Goal: Task Accomplishment & Management: Use online tool/utility

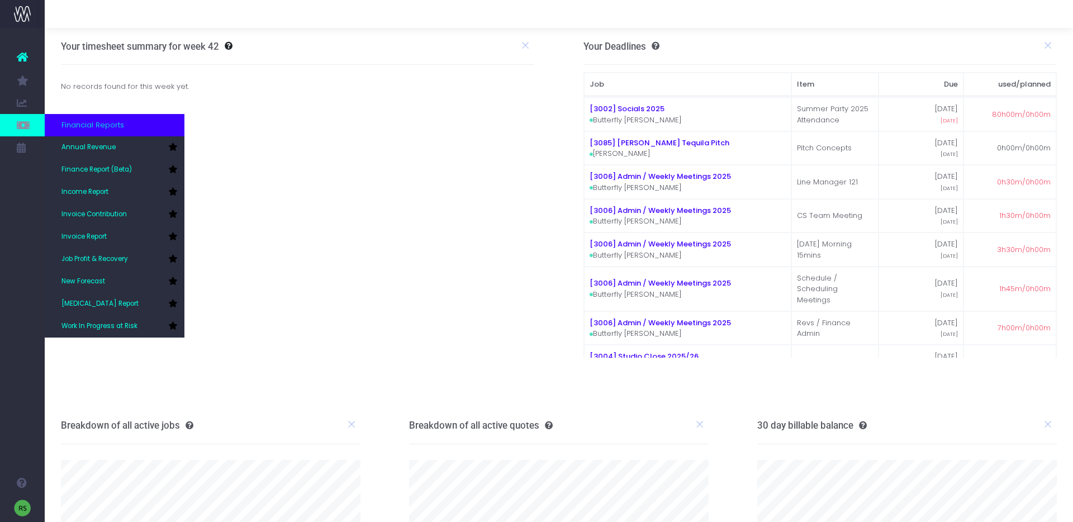
scroll to position [126, 0]
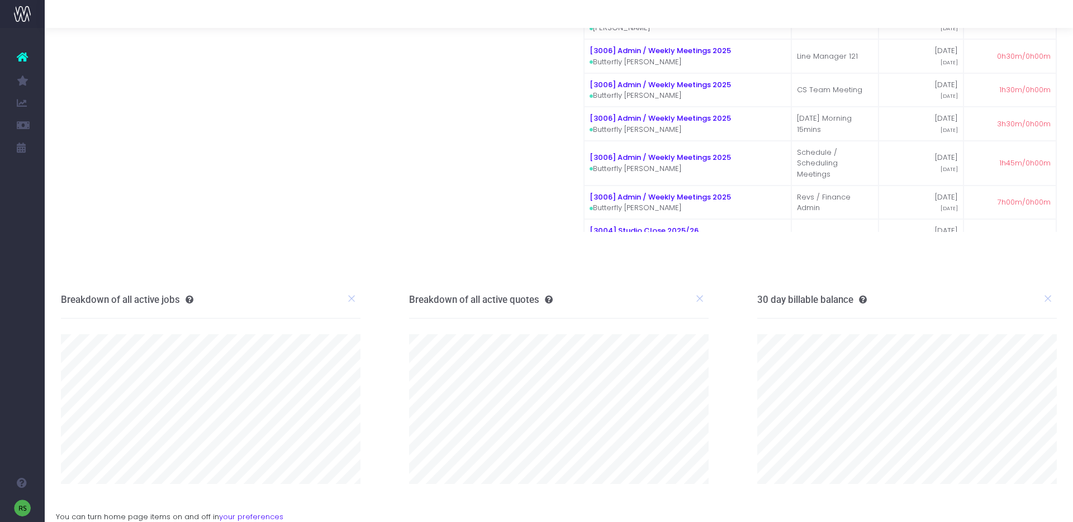
drag, startPoint x: 75, startPoint y: 160, endPoint x: 69, endPoint y: 154, distance: 8.7
click at [61, 160] on link "Finance Report (Beta)" at bounding box center [53, 170] width 17 height 22
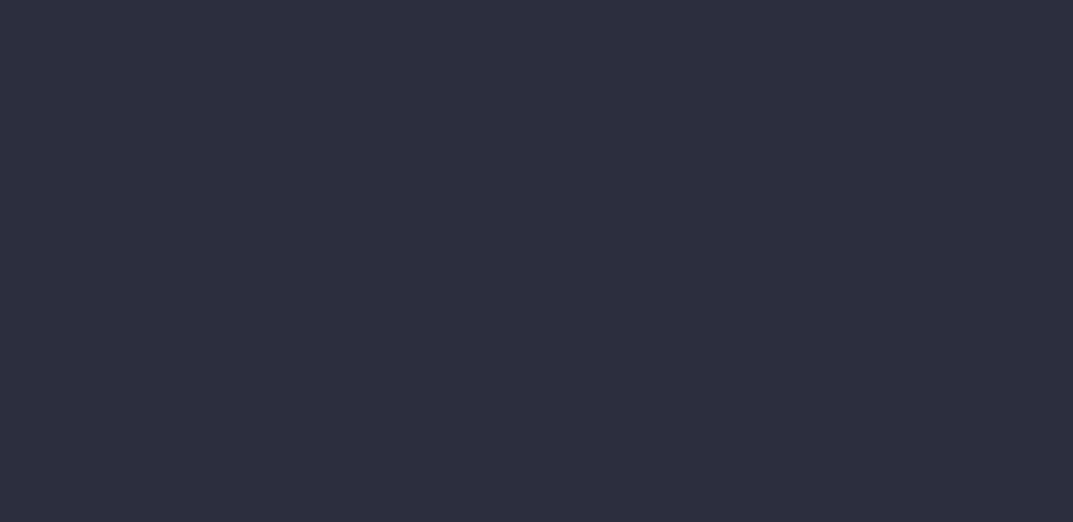
select select "finances"
select select "job"
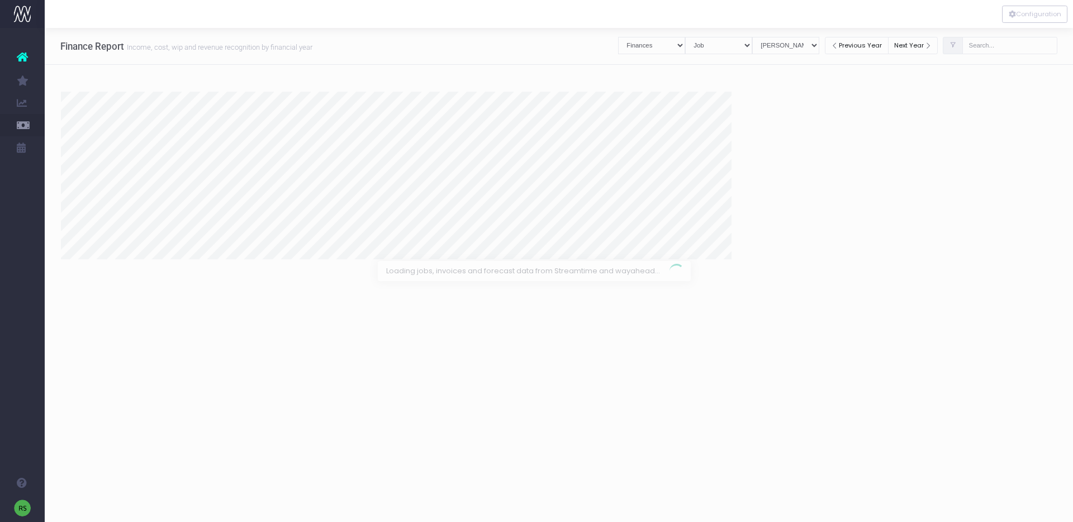
select select "revrec"
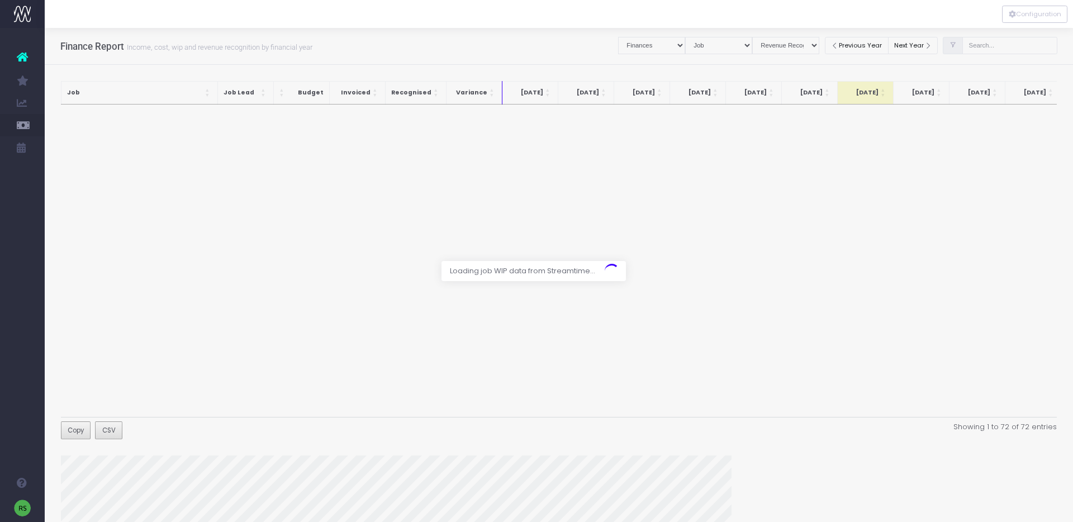
click at [1018, 44] on div at bounding box center [536, 261] width 1073 height 522
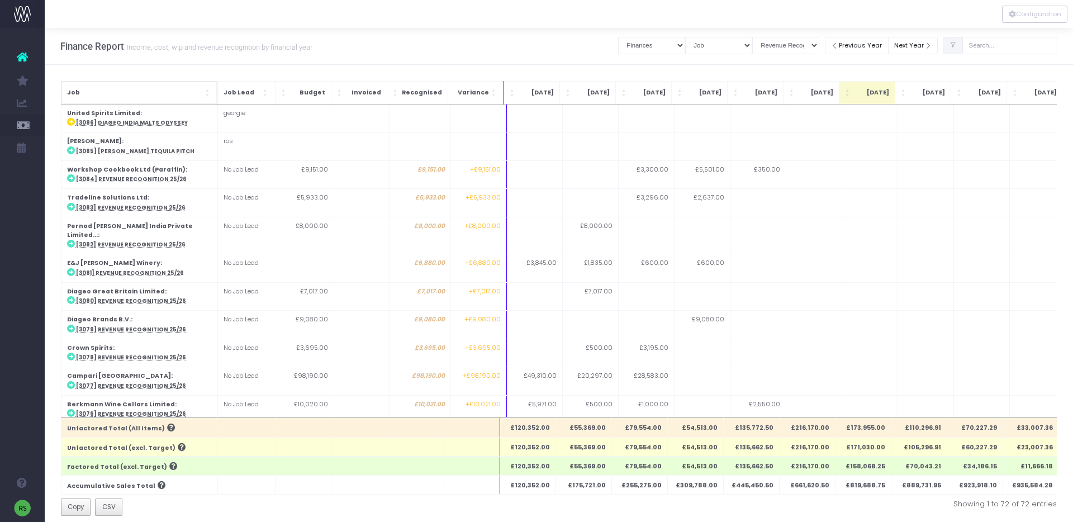
drag, startPoint x: 141, startPoint y: 86, endPoint x: 135, endPoint y: 88, distance: 5.8
click at [141, 86] on th "Job" at bounding box center [139, 92] width 156 height 23
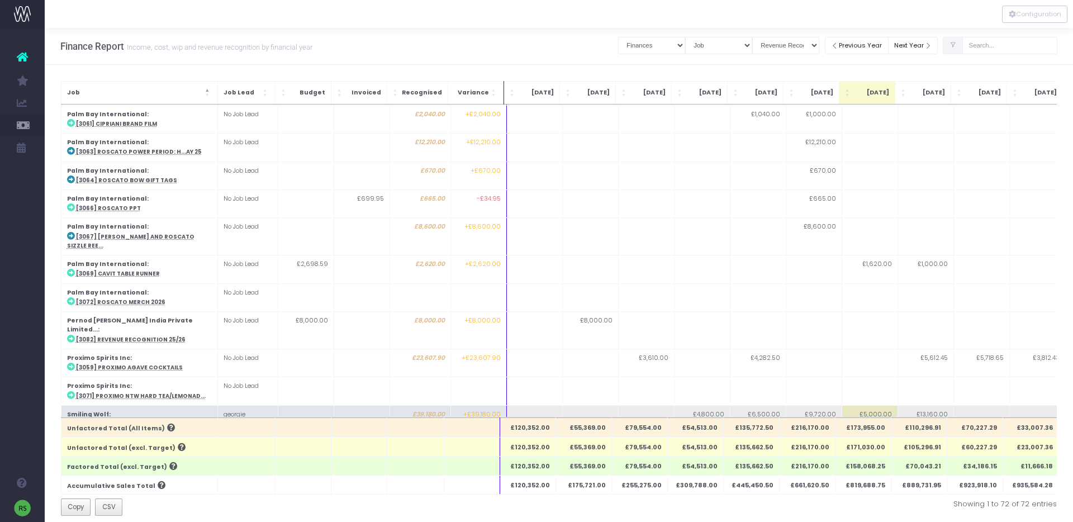
scroll to position [1580, 0]
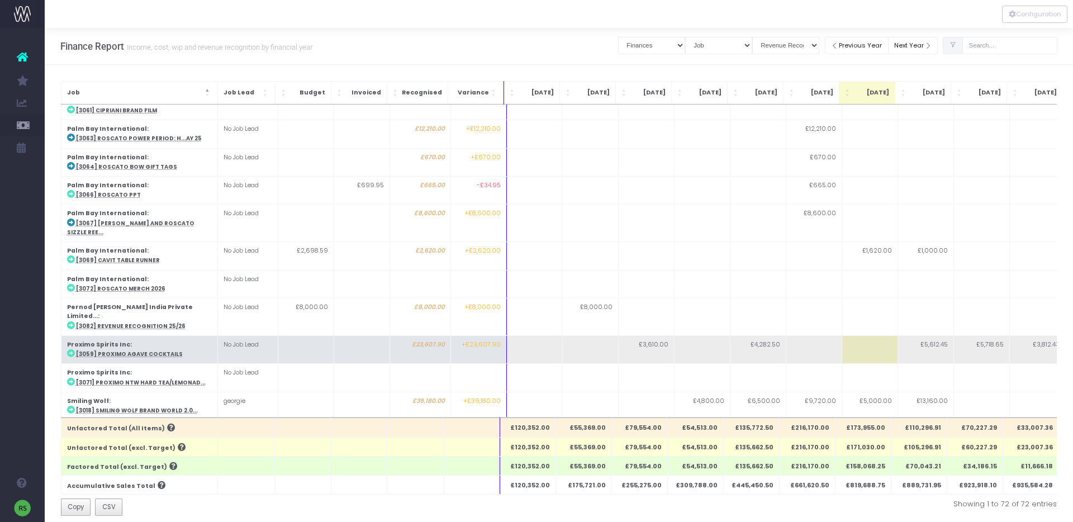
click at [151, 350] on abbr "[3059] Proximo Agave Cocktails" at bounding box center [129, 353] width 107 height 7
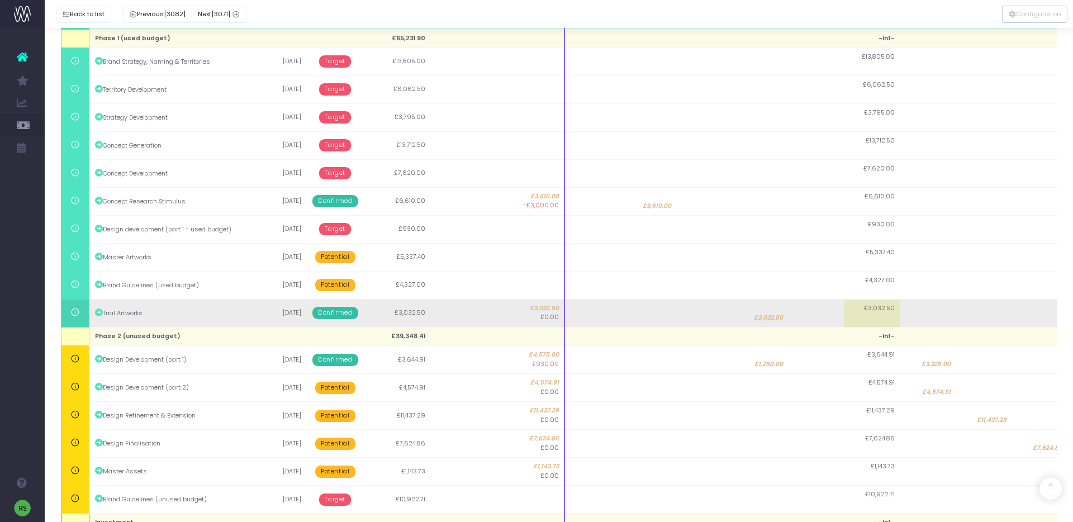
scroll to position [383, 0]
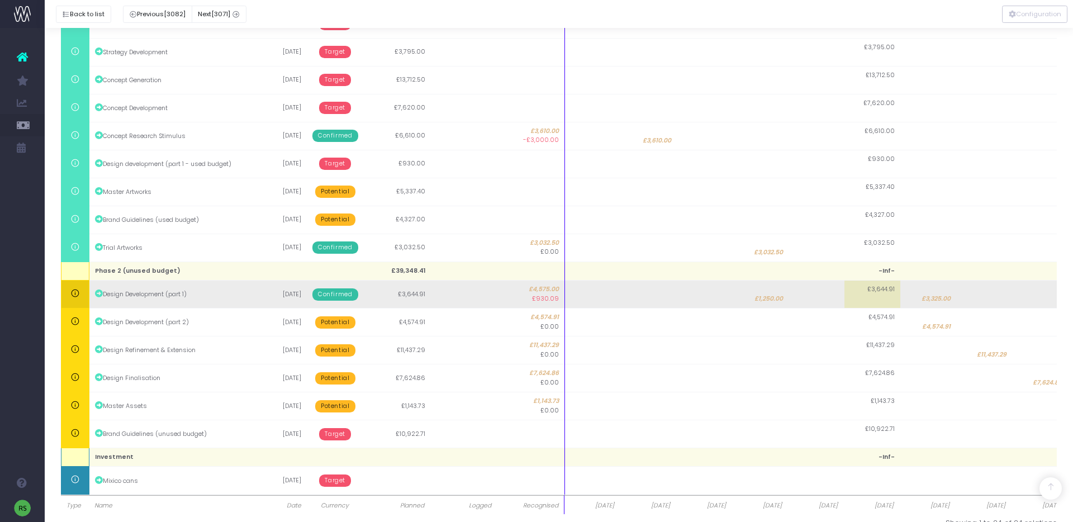
click at [923, 290] on td "£3,325.00" at bounding box center [928, 295] width 56 height 28
type input "3325"
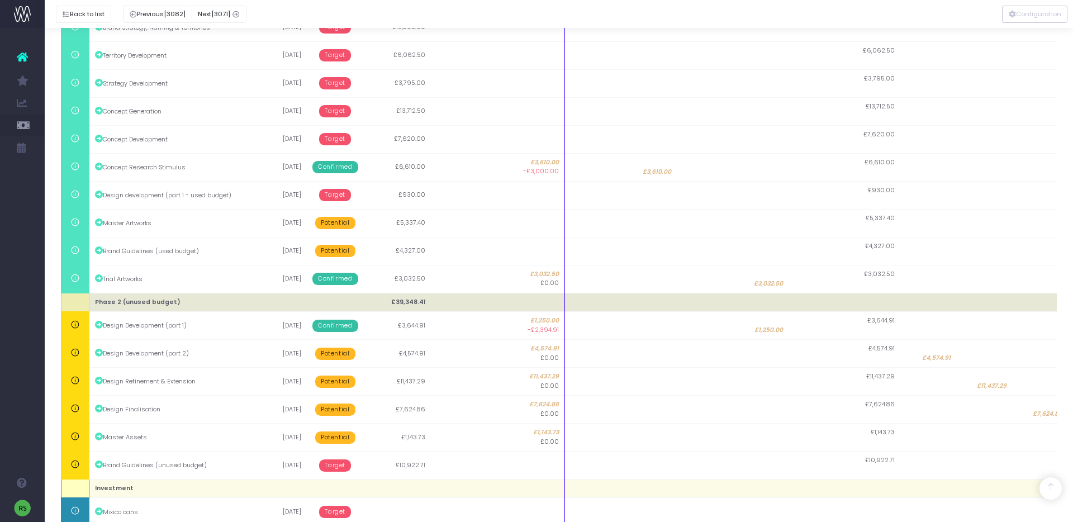
scroll to position [353, 0]
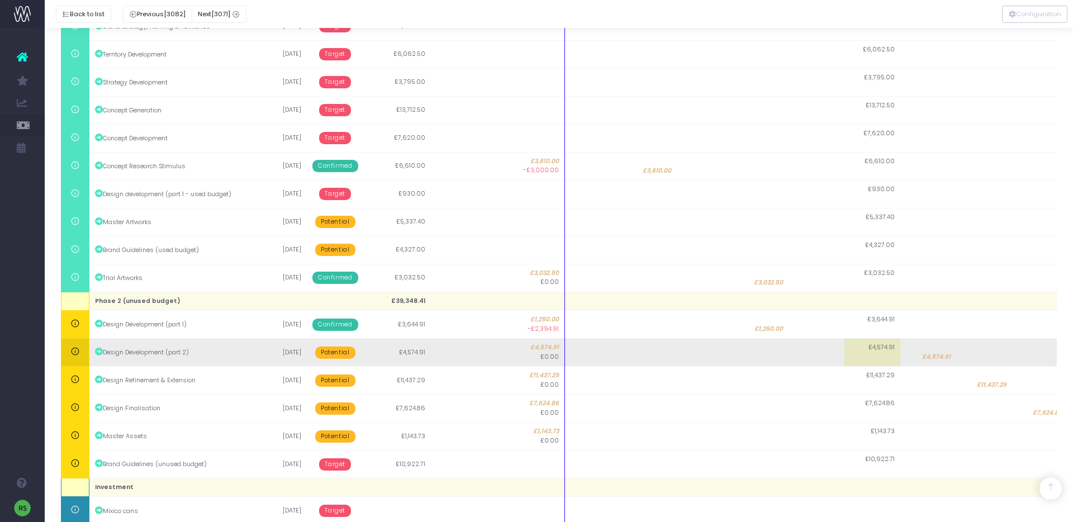
click at [935, 358] on span "£4,574.91" at bounding box center [936, 357] width 28 height 9
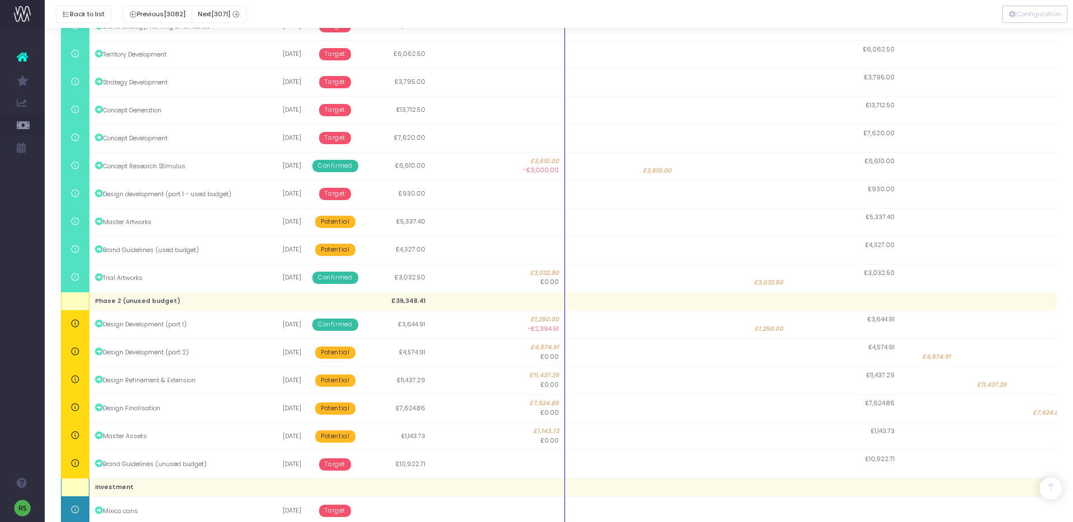
type input "4574.91"
click at [993, 385] on span "£11,437.29" at bounding box center [992, 385] width 30 height 9
type input "11437.29"
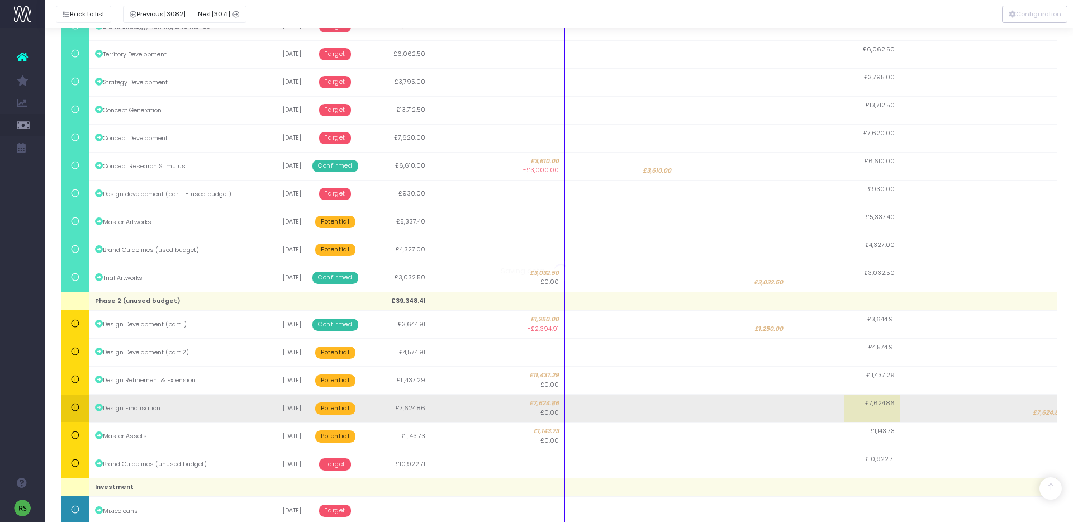
click at [1043, 411] on span "£7,624.86" at bounding box center [1048, 412] width 30 height 9
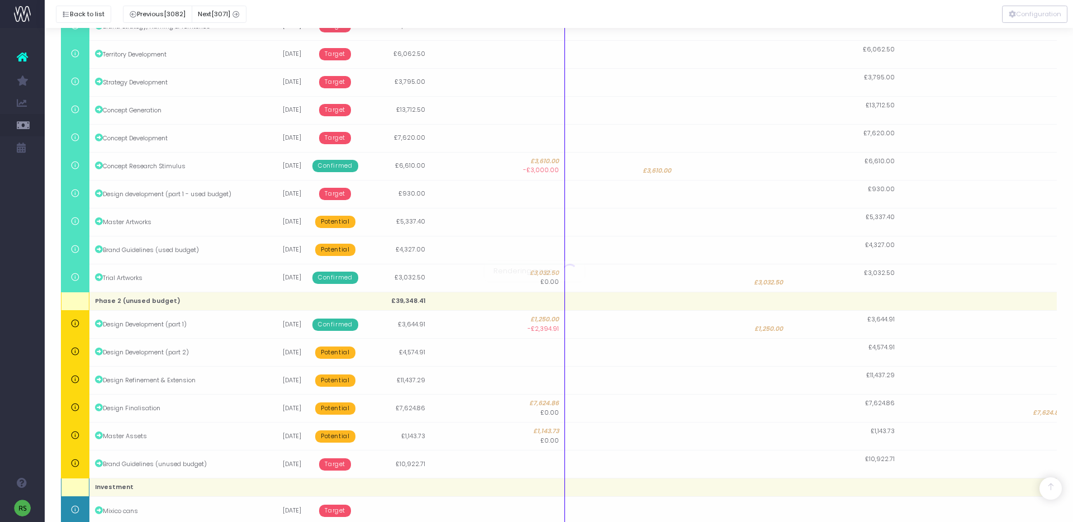
type input "7624.86"
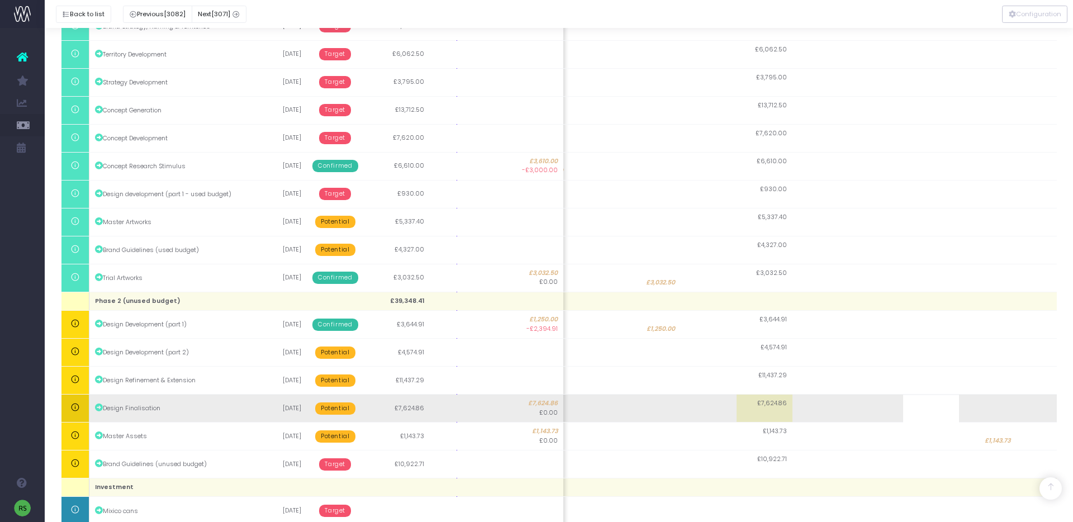
scroll to position [0, 0]
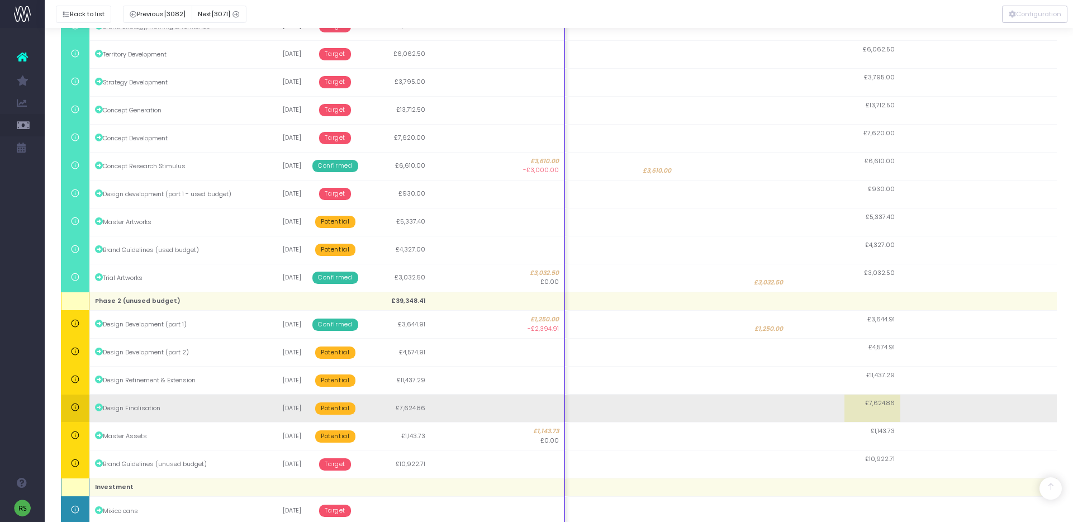
scroll to position [0, 122]
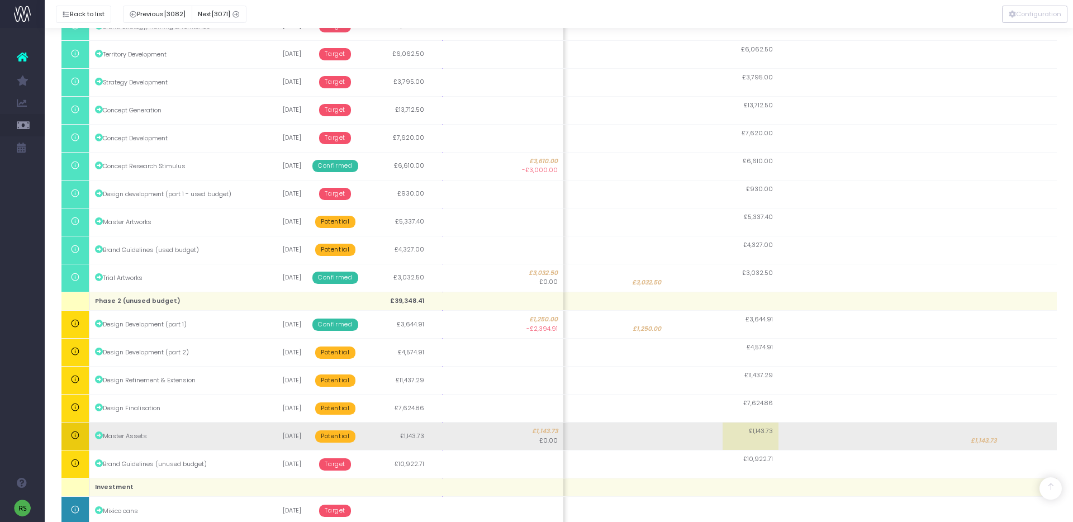
click at [975, 443] on span "£1,143.73" at bounding box center [984, 440] width 26 height 9
type input "1143.73"
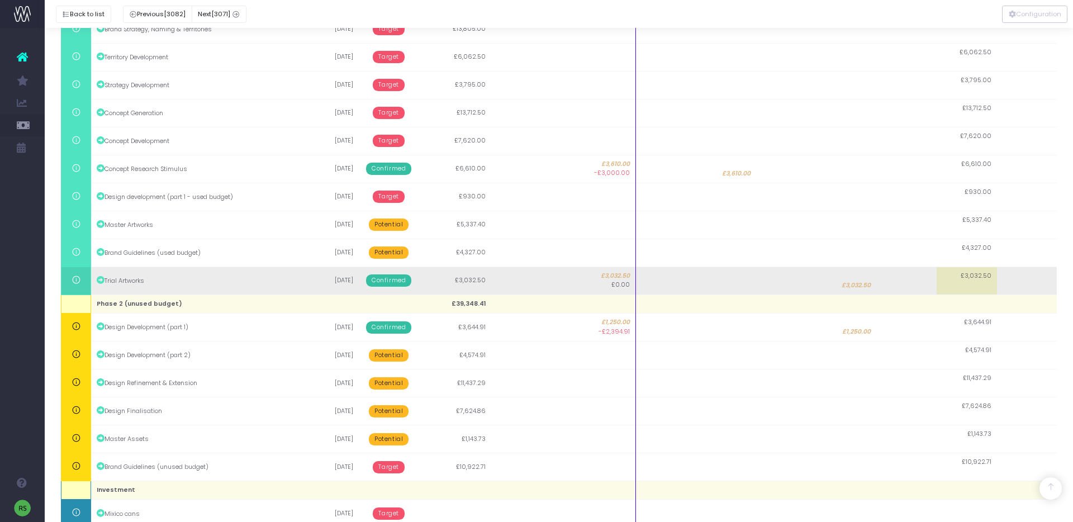
scroll to position [348, 0]
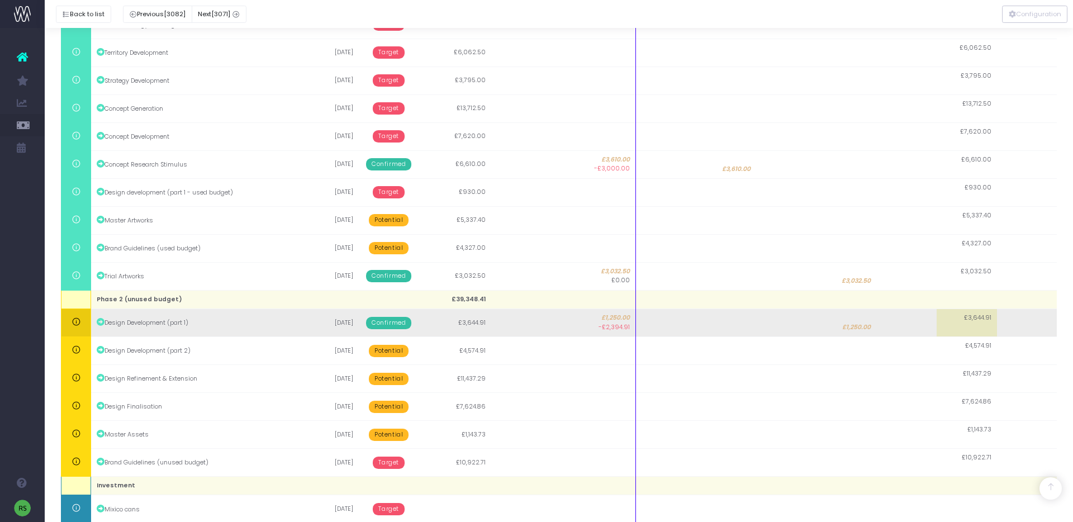
click at [859, 327] on span "£1,250.00" at bounding box center [856, 327] width 28 height 9
type input "1250"
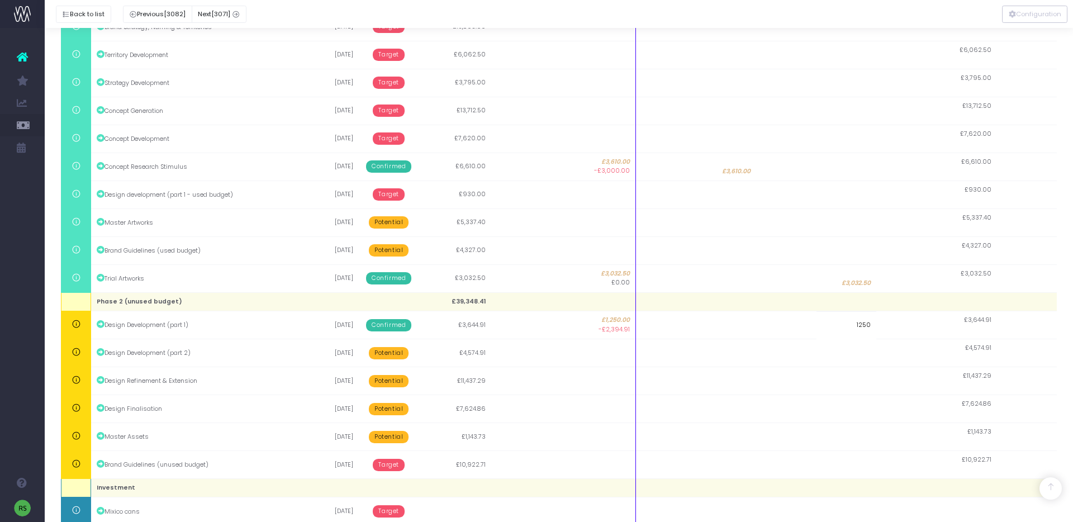
scroll to position [355, 0]
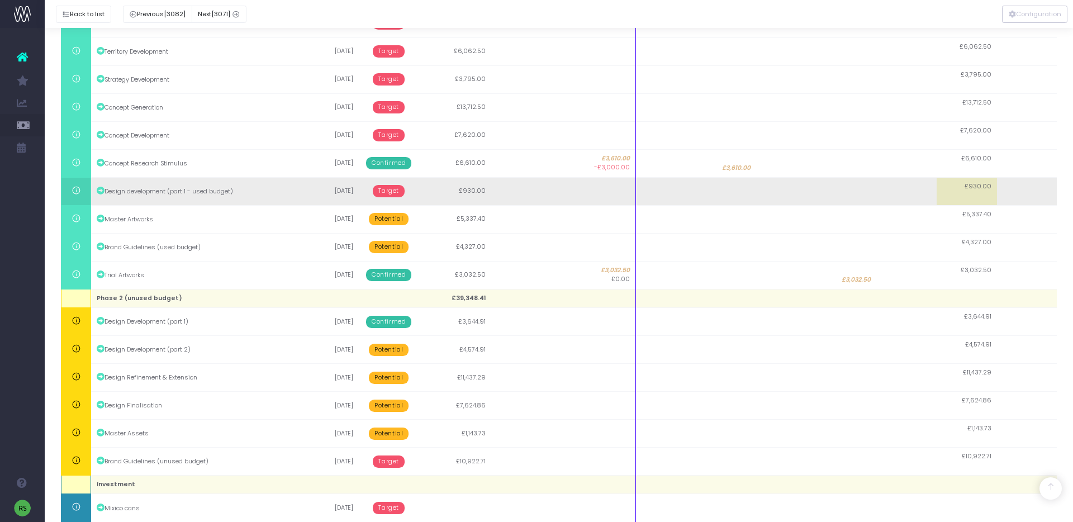
click at [845, 189] on td at bounding box center [846, 191] width 60 height 28
type input "930"
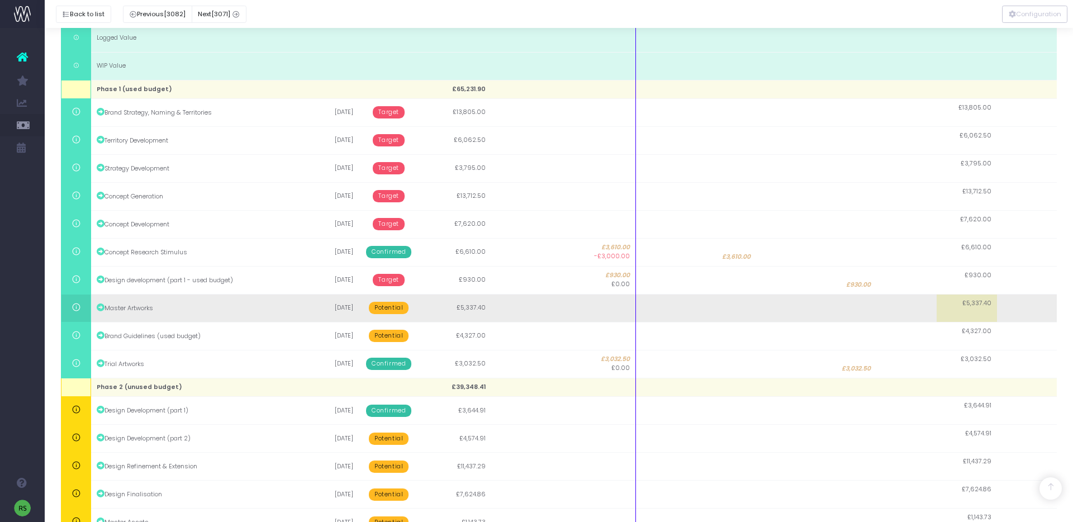
scroll to position [405, 0]
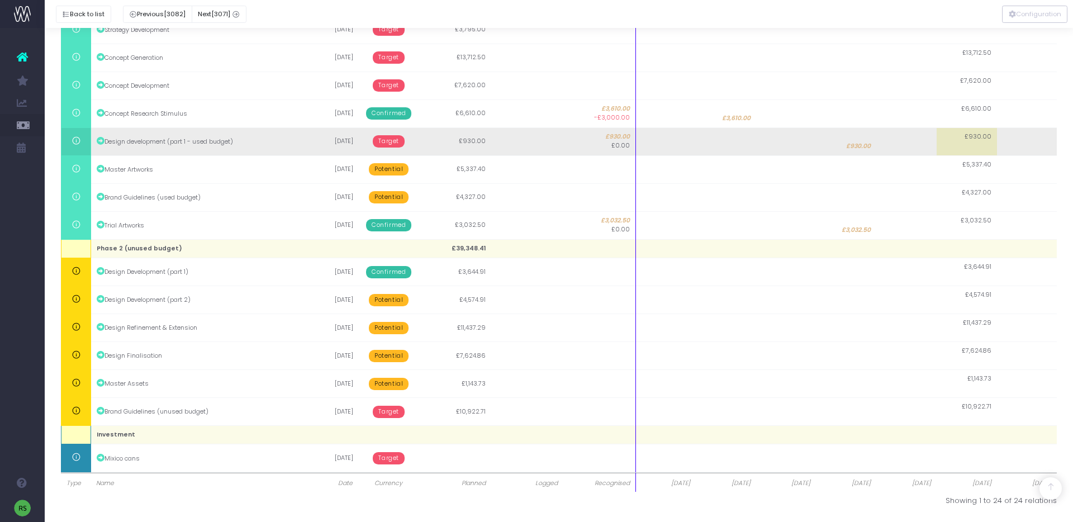
click at [393, 140] on span "Target" at bounding box center [389, 141] width 32 height 12
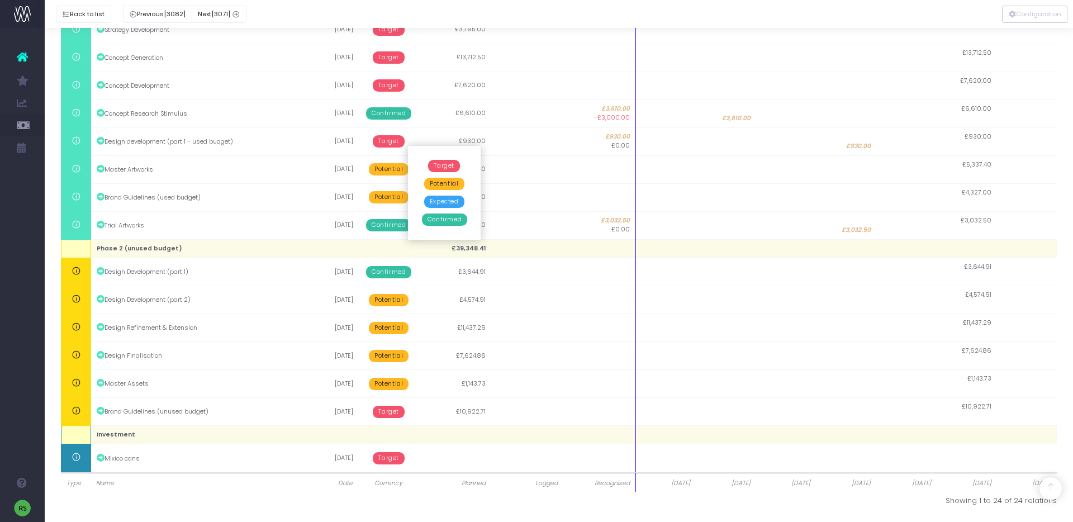
click at [453, 217] on span "Confirmed" at bounding box center [444, 219] width 45 height 12
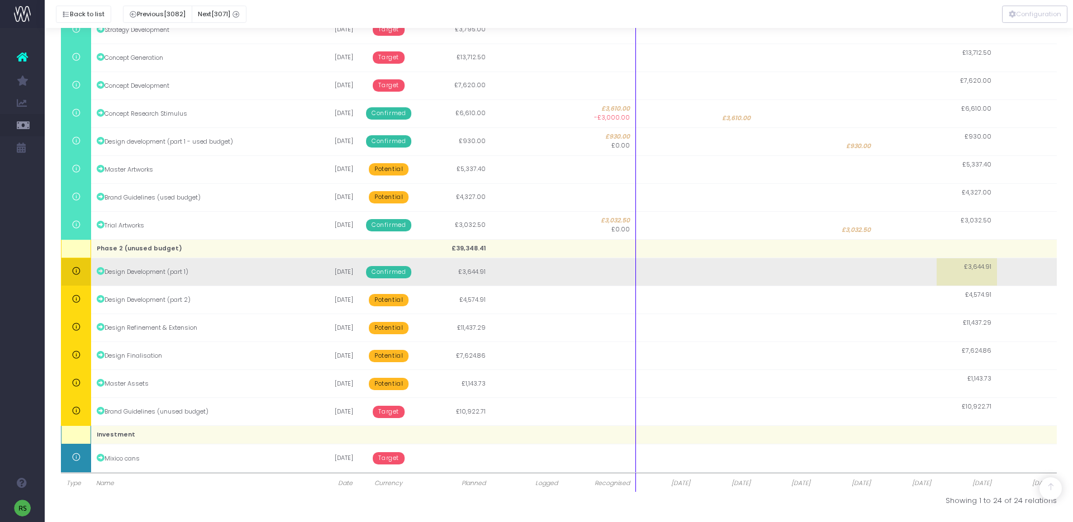
click at [368, 275] on span "Confirmed" at bounding box center [388, 272] width 45 height 12
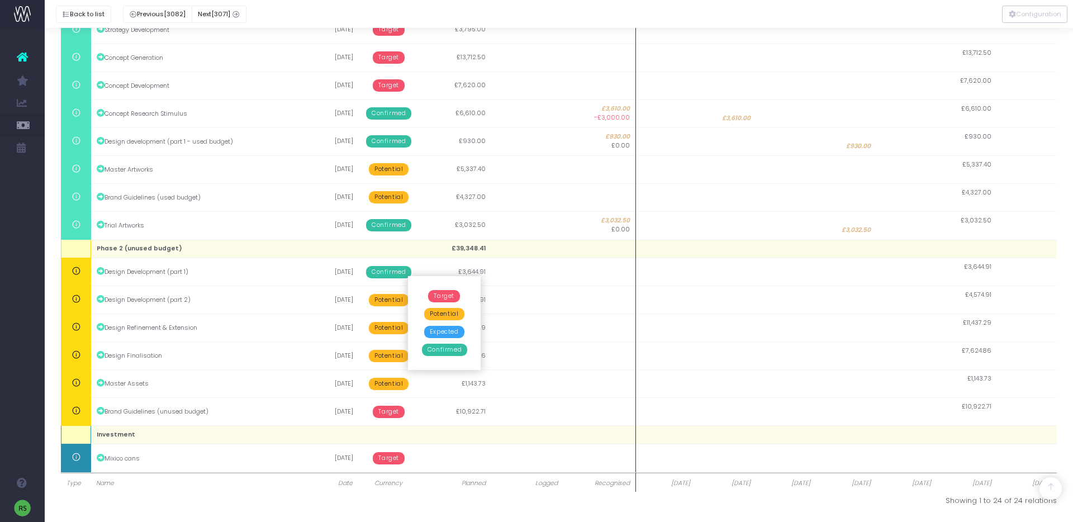
click at [442, 317] on span "Potential" at bounding box center [444, 314] width 40 height 12
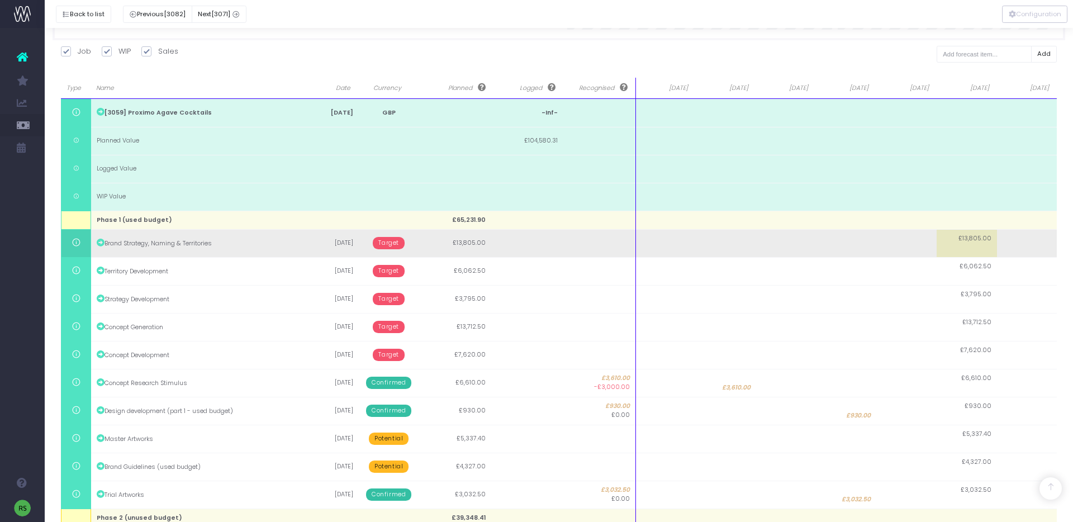
scroll to position [313, 0]
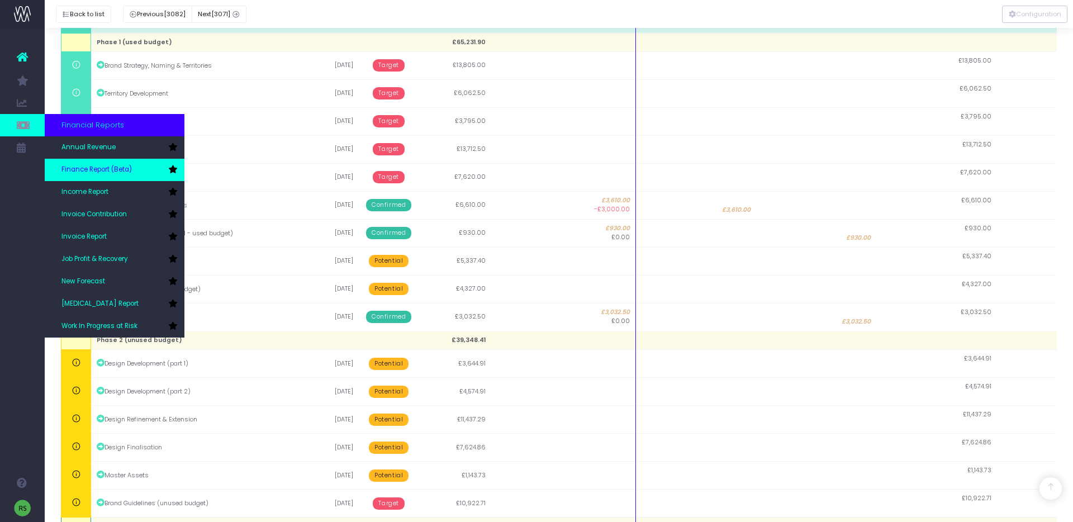
click at [108, 171] on span "Finance Report (Beta)" at bounding box center [96, 170] width 70 height 10
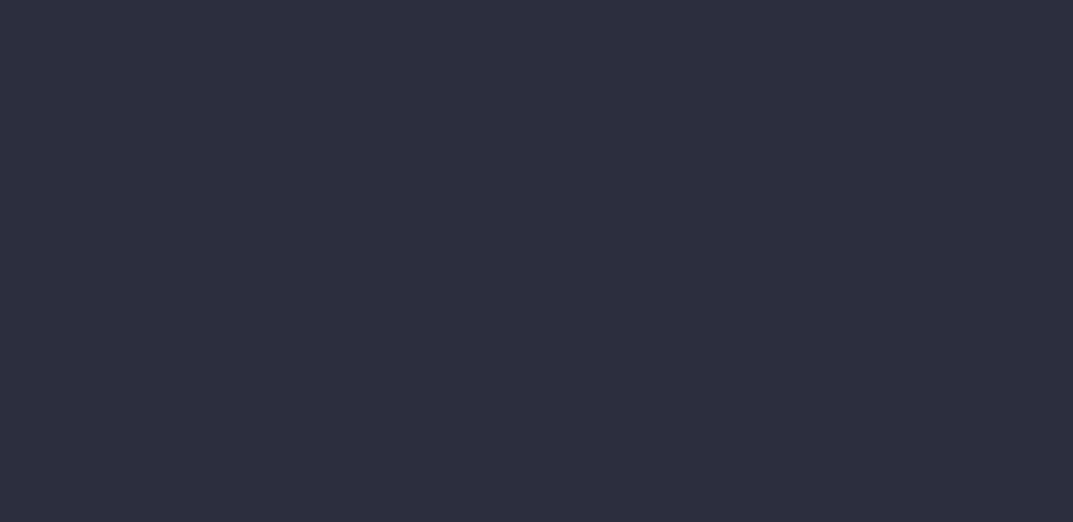
select select "finances"
select select "job"
select select "revrec"
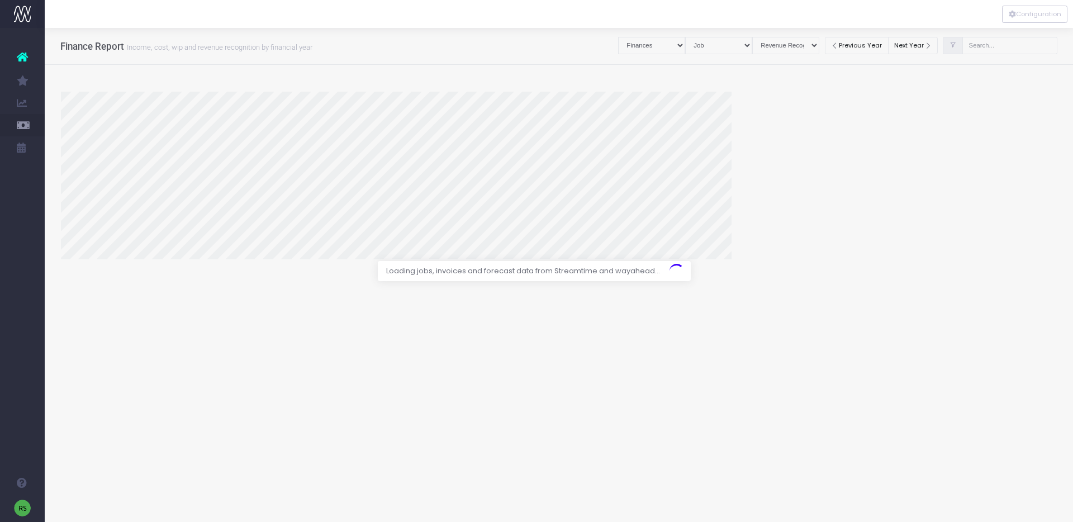
drag, startPoint x: 987, startPoint y: 45, endPoint x: 994, endPoint y: 46, distance: 6.8
click at [987, 45] on div at bounding box center [536, 261] width 1073 height 522
click at [999, 46] on div at bounding box center [536, 261] width 1073 height 522
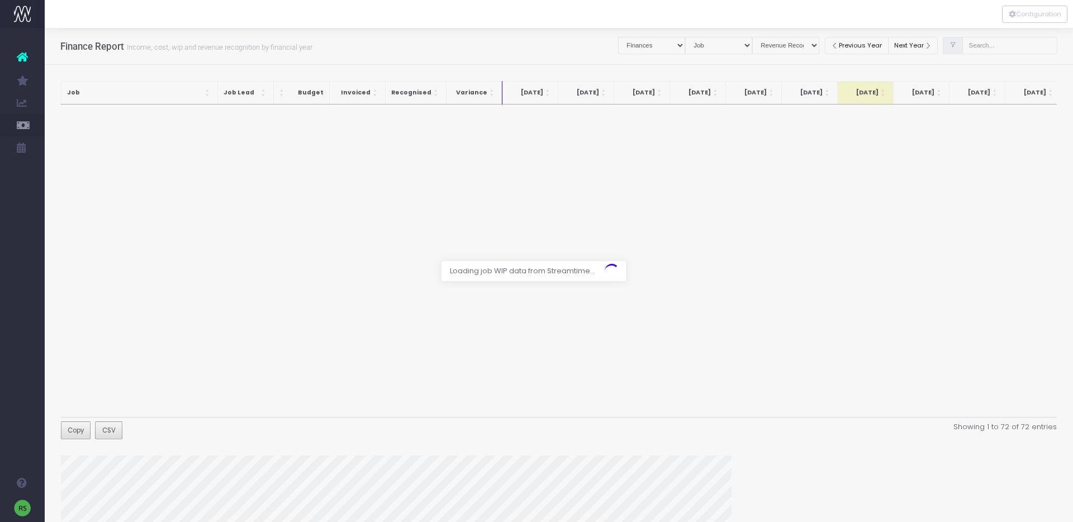
click at [996, 46] on div at bounding box center [536, 261] width 1073 height 522
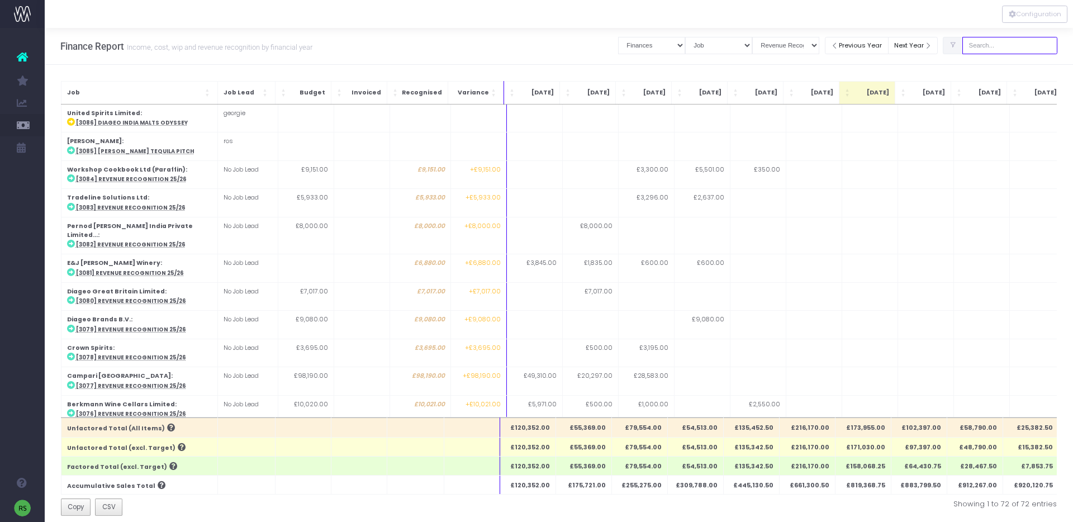
click at [991, 46] on input "text" at bounding box center [1009, 45] width 95 height 17
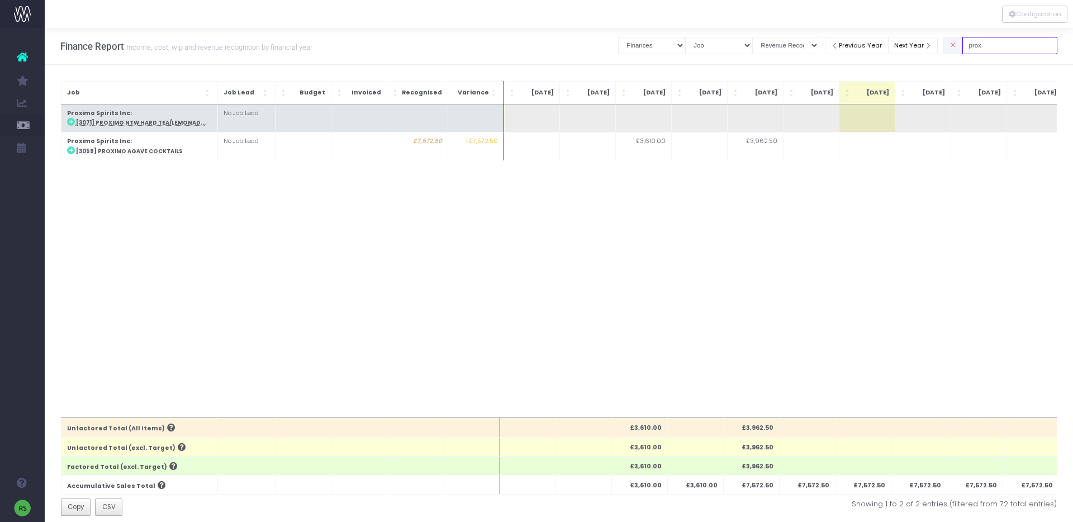
type input "prox"
click at [142, 122] on abbr "[3071] Proximo NTW hard tea/lemonad..." at bounding box center [141, 122] width 130 height 7
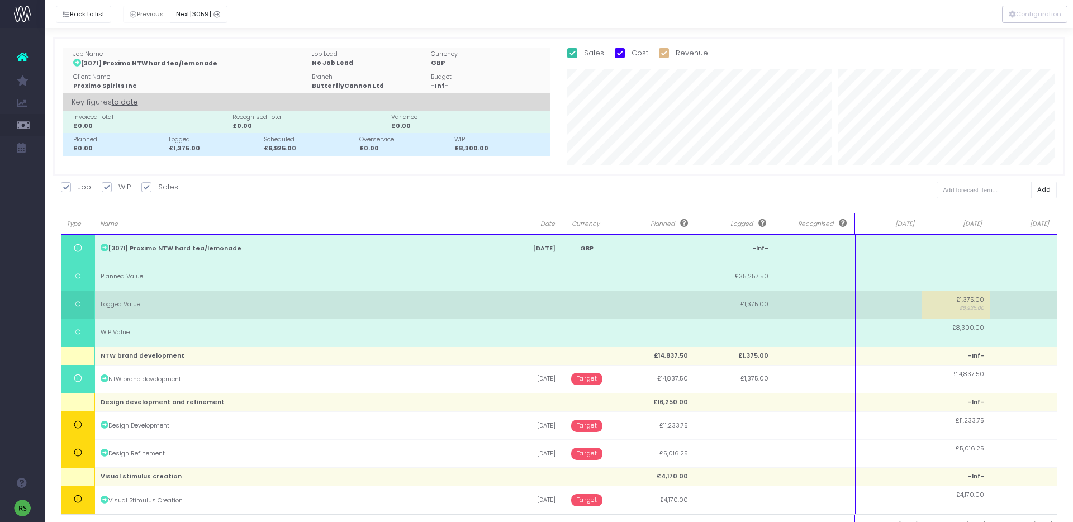
scroll to position [42, 0]
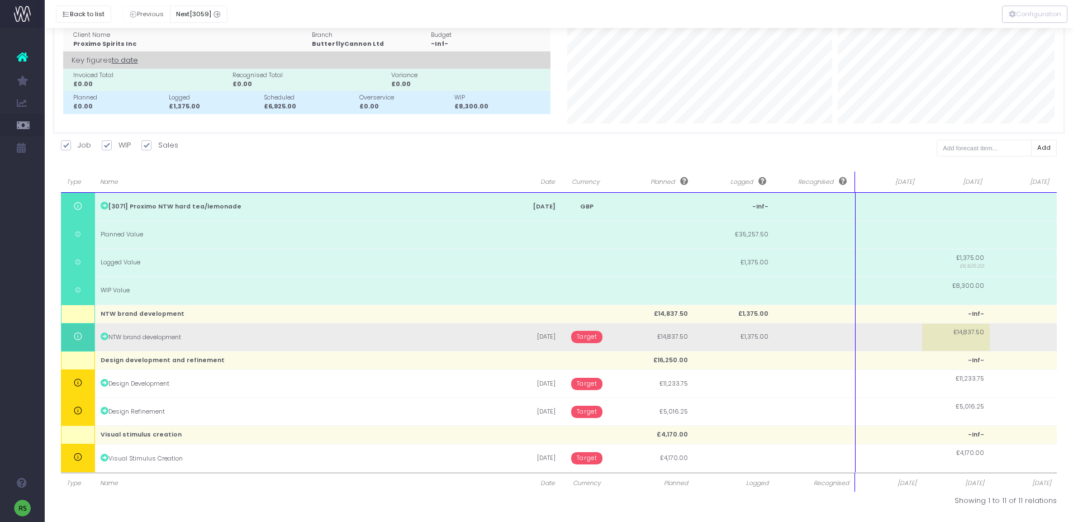
click at [591, 340] on span "Target" at bounding box center [587, 337] width 32 height 12
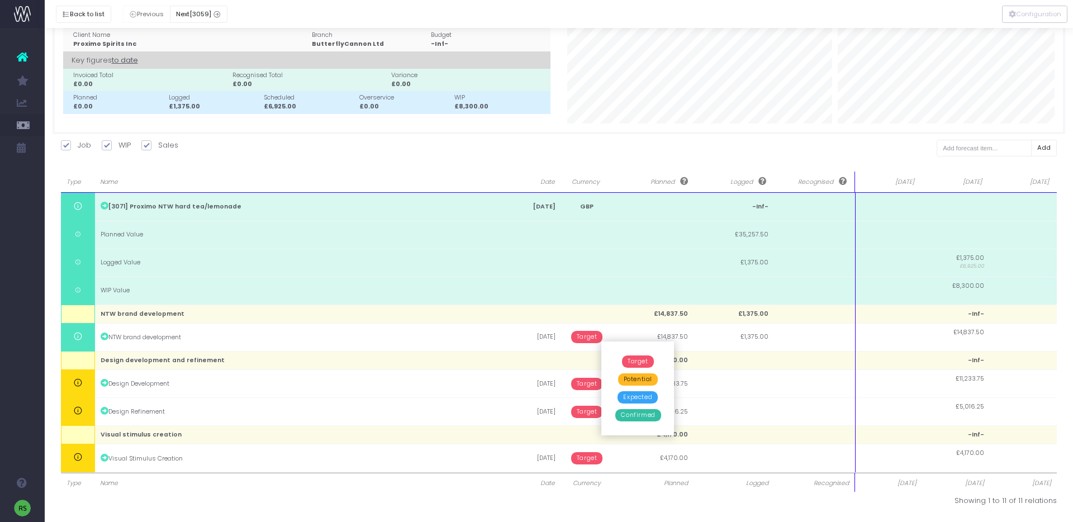
click at [642, 416] on span "Confirmed" at bounding box center [637, 415] width 45 height 12
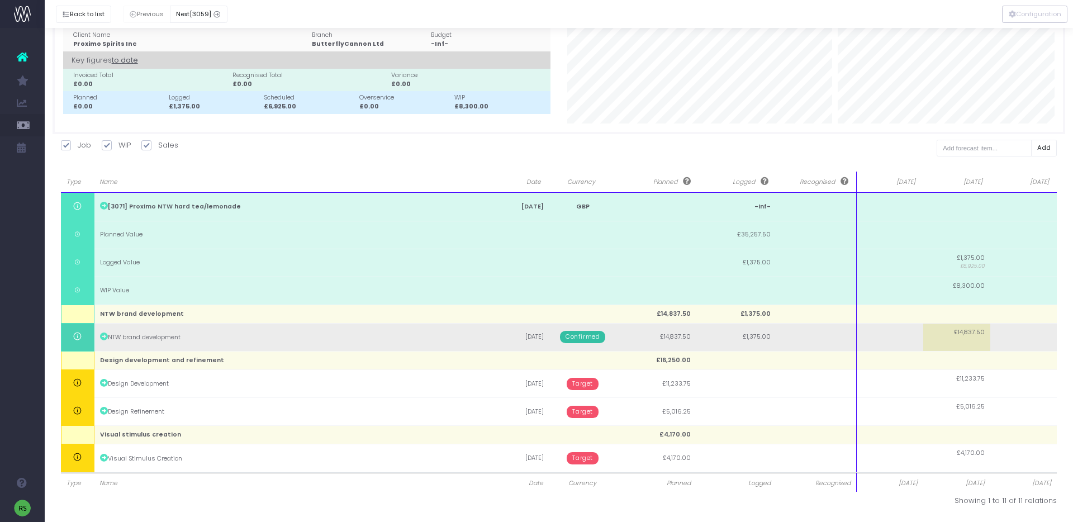
click at [980, 339] on td "£14,837.50" at bounding box center [956, 337] width 67 height 28
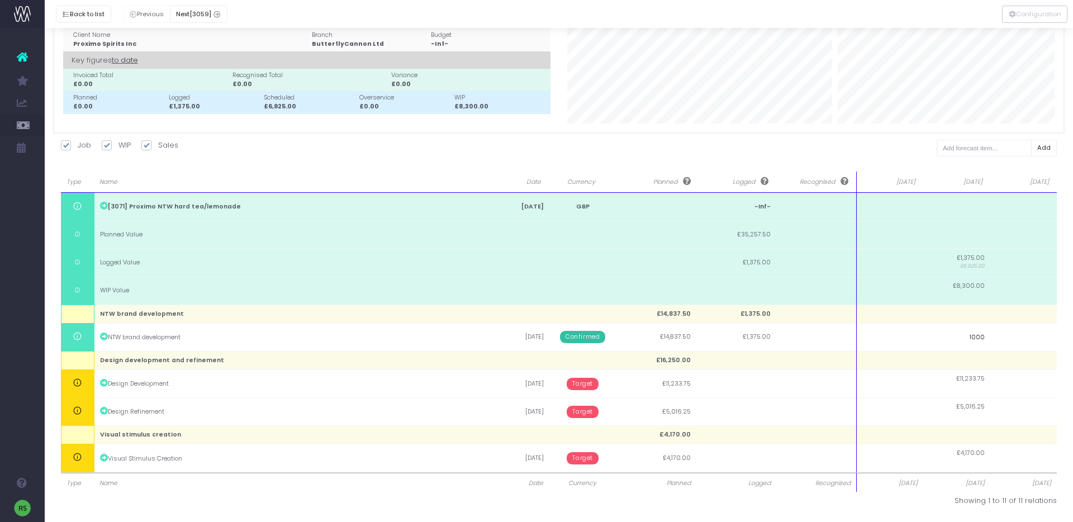
type input "10000"
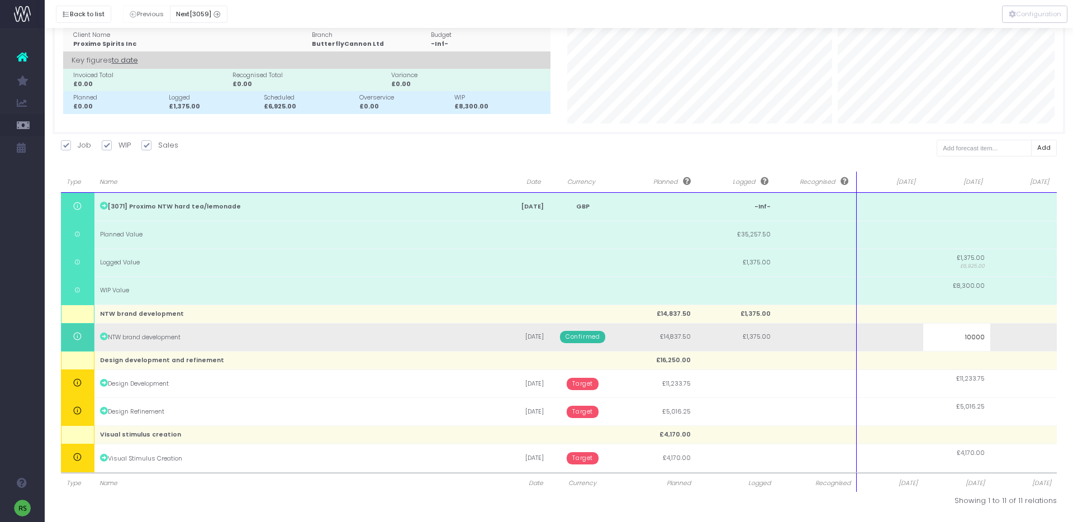
click at [1023, 336] on body "Oh my... this is bad. [PERSON_NAME] wasn't able to load this page. Please conta…" at bounding box center [536, 219] width 1073 height 522
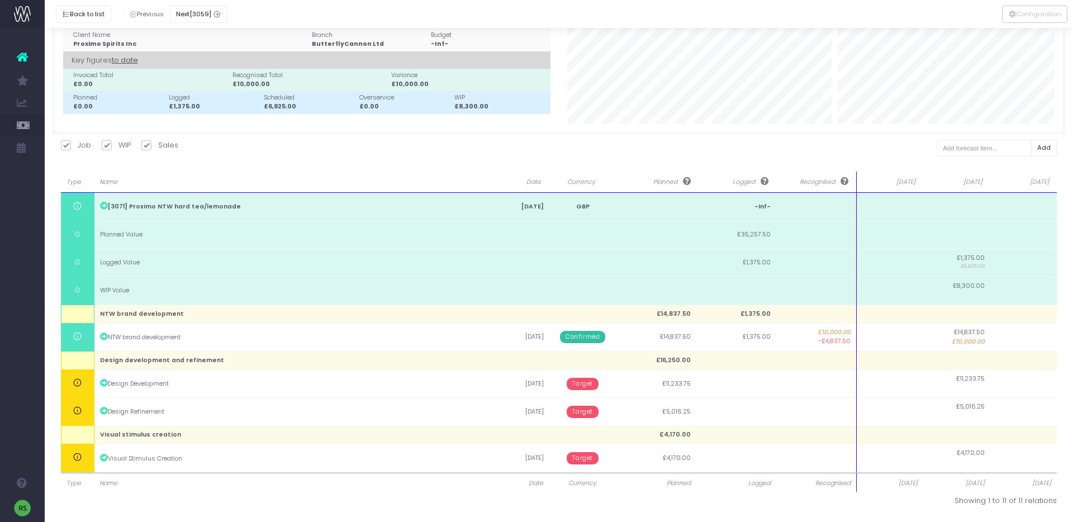
click at [1023, 340] on td at bounding box center [1023, 337] width 67 height 28
type input "4837.5"
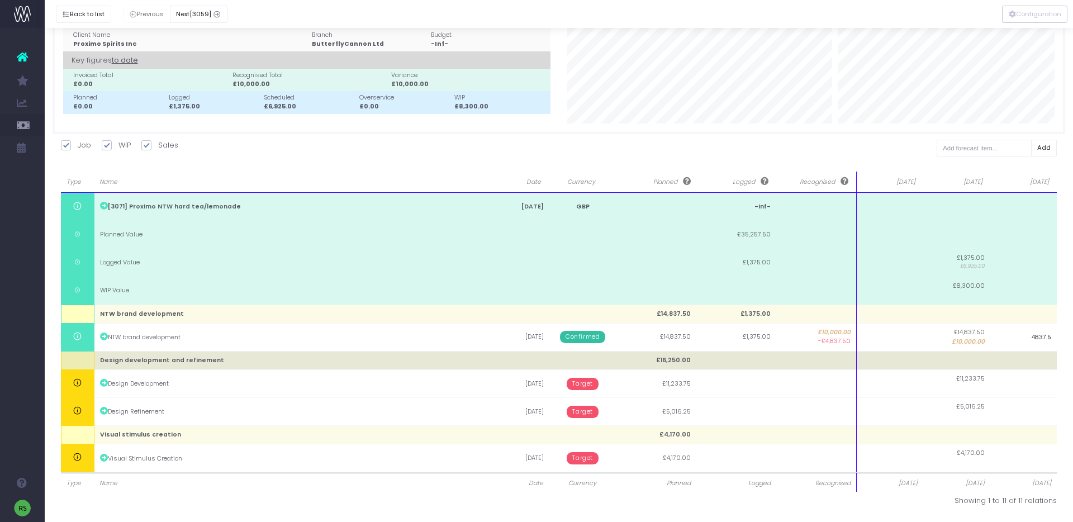
click at [952, 355] on body "Oh my... this is bad. [PERSON_NAME] wasn't able to load this page. Please conta…" at bounding box center [536, 219] width 1073 height 522
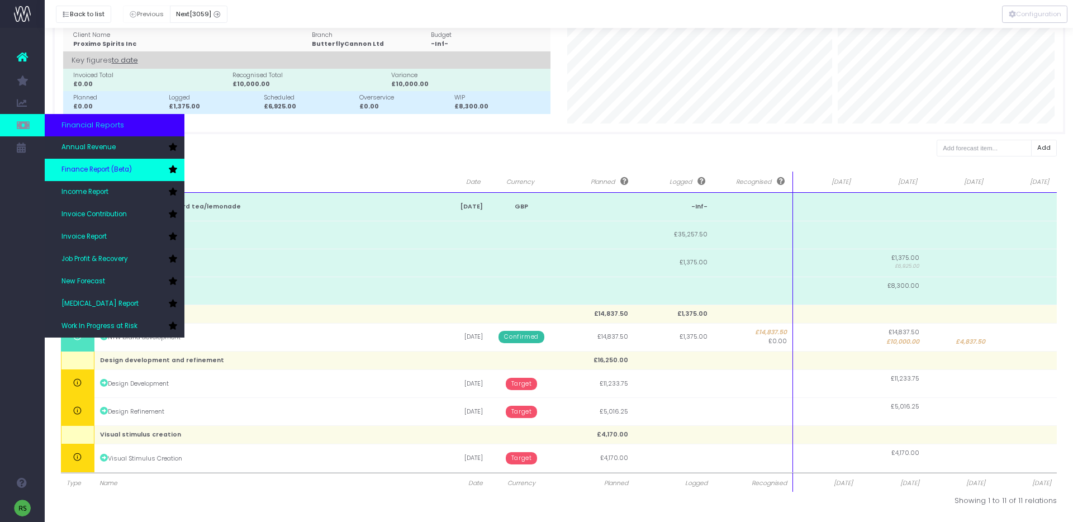
click at [94, 170] on span "Finance Report (Beta)" at bounding box center [96, 170] width 70 height 10
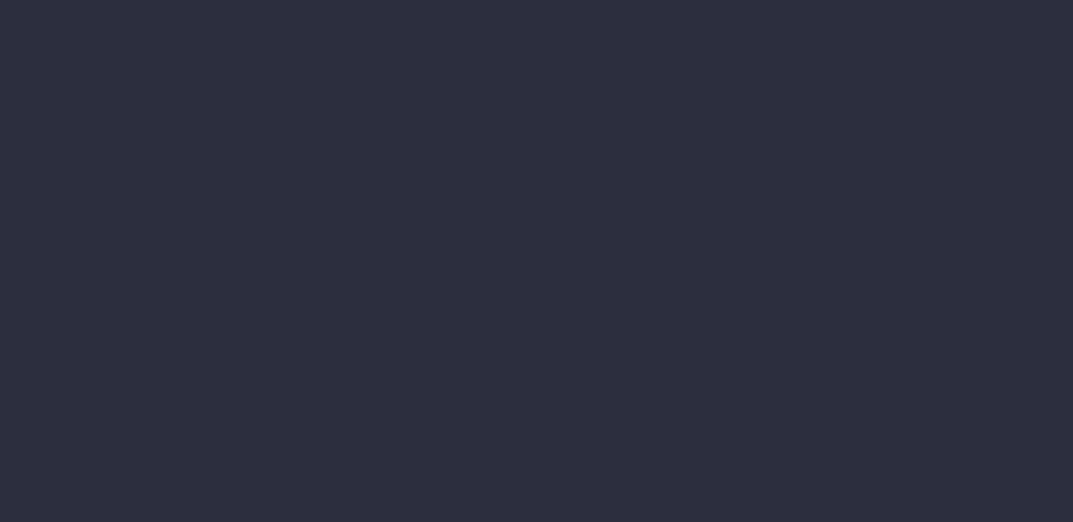
select select "finances"
select select "job"
select select "revrec"
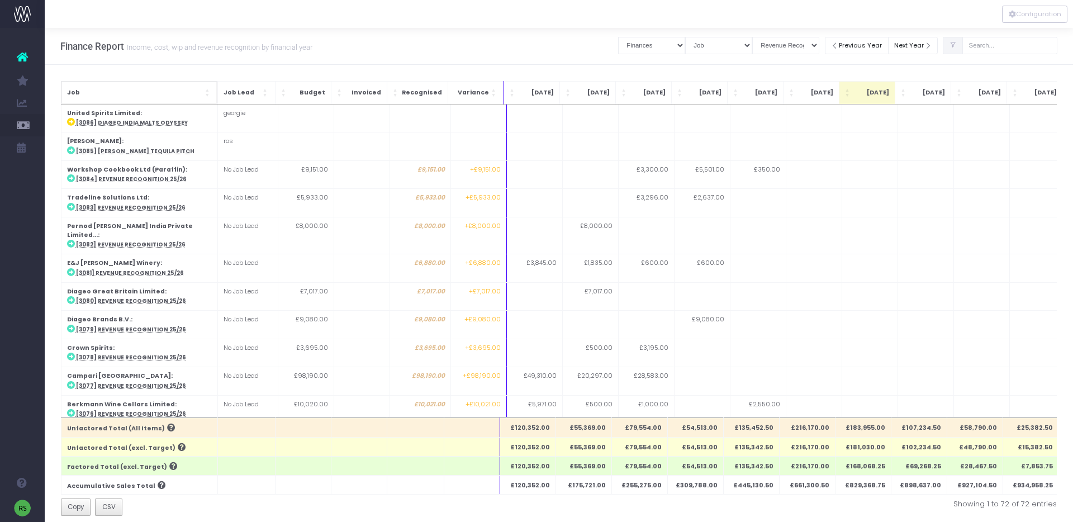
click at [186, 94] on span "Job" at bounding box center [135, 92] width 136 height 9
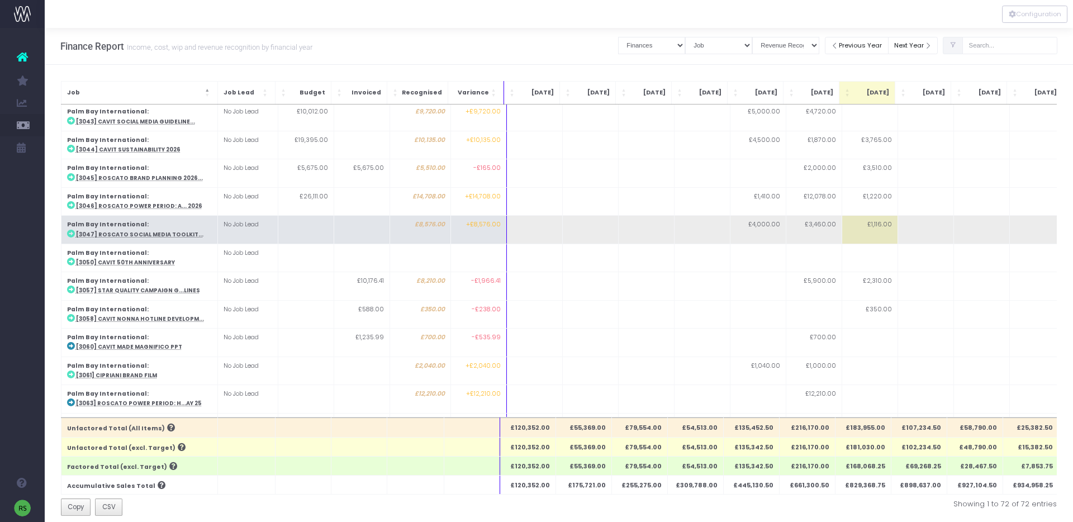
scroll to position [1332, 0]
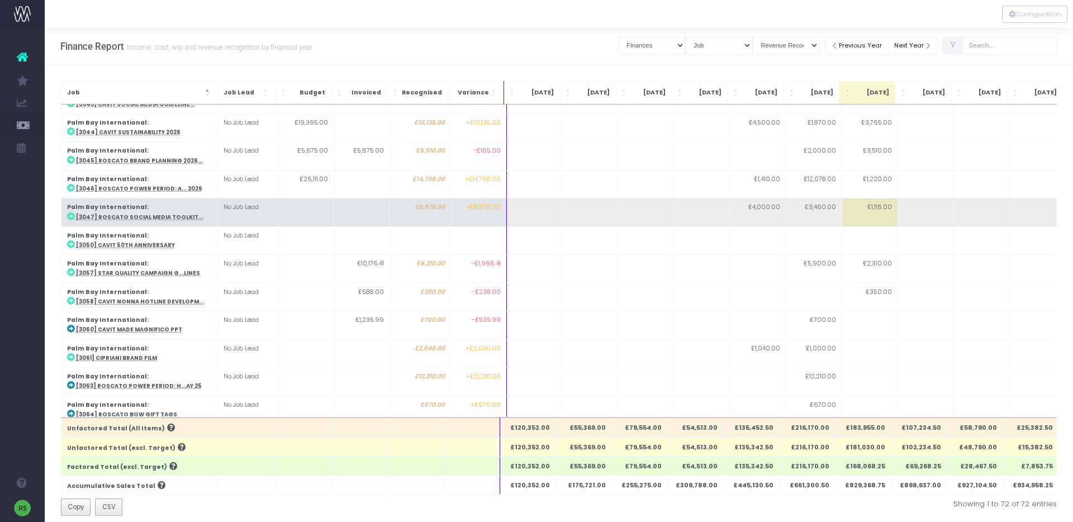
click at [161, 213] on abbr "[3047] Roscato Social Media Toolkit..." at bounding box center [139, 216] width 127 height 7
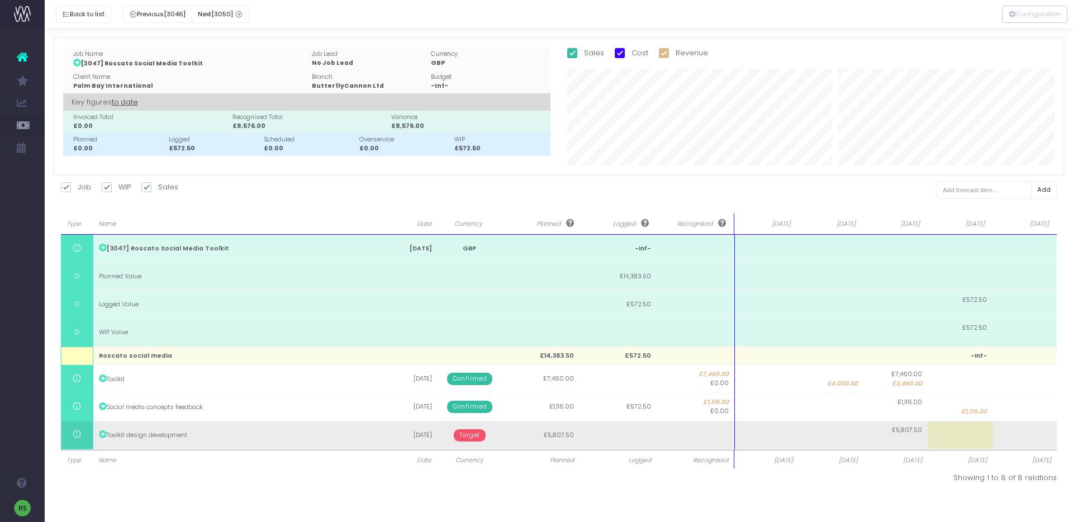
click at [1045, 435] on td at bounding box center [1024, 435] width 65 height 28
type input "5807.5"
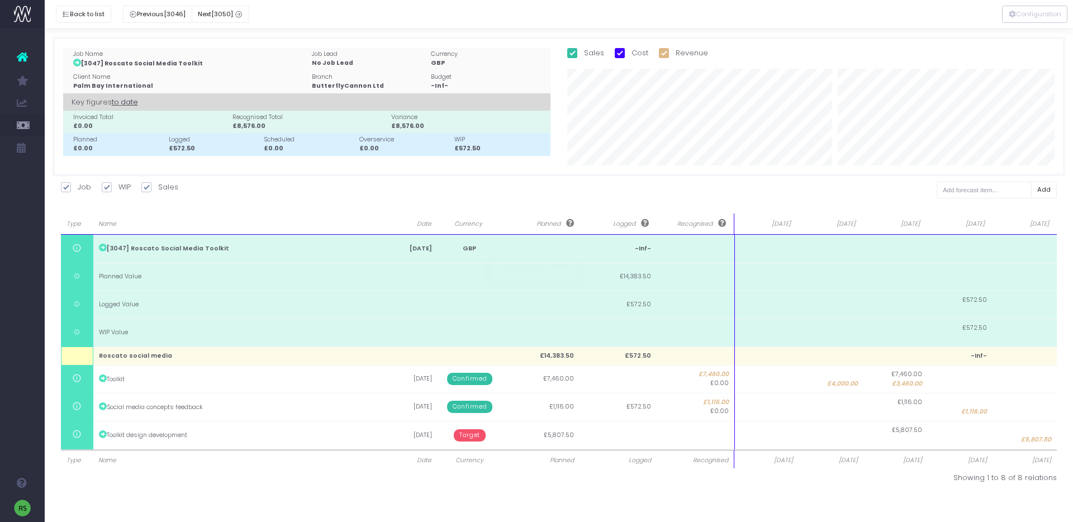
click at [920, 502] on body "Oh my... this is bad. [PERSON_NAME] wasn't able to load this page. Please conta…" at bounding box center [536, 261] width 1073 height 522
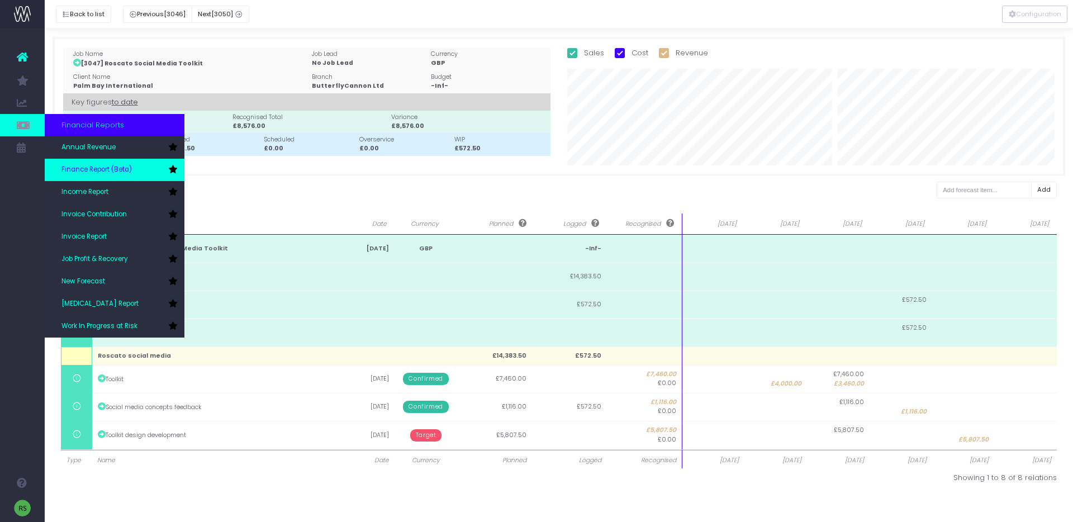
click at [126, 165] on span "Finance Report (Beta)" at bounding box center [96, 170] width 70 height 10
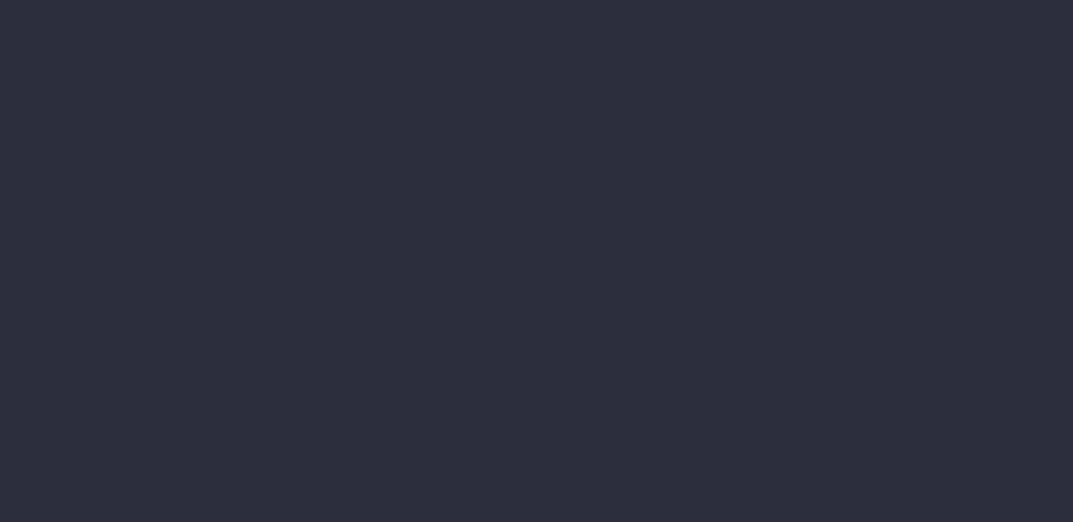
select select "finances"
select select "job"
select select "revrec"
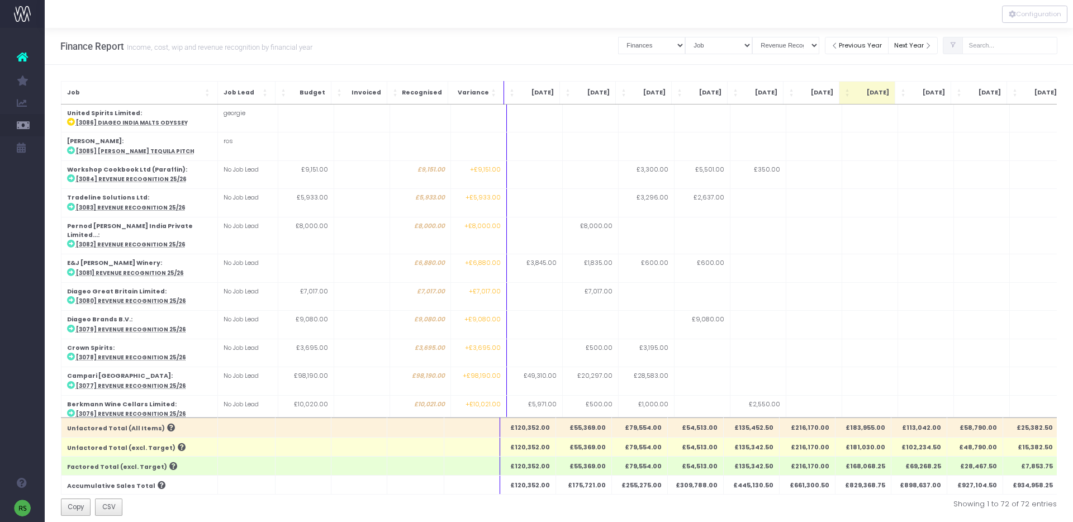
click at [189, 92] on span "Job" at bounding box center [135, 92] width 136 height 9
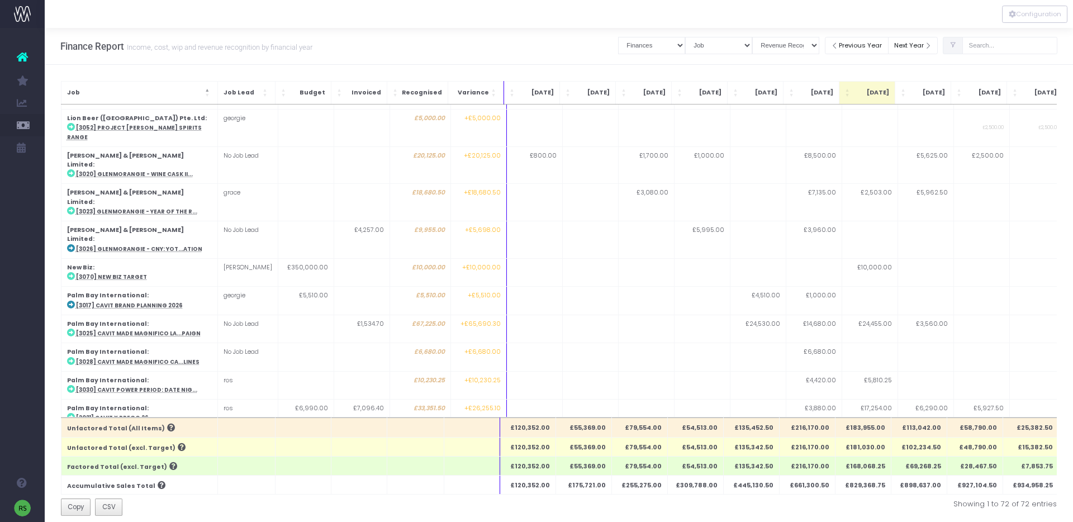
scroll to position [762, 0]
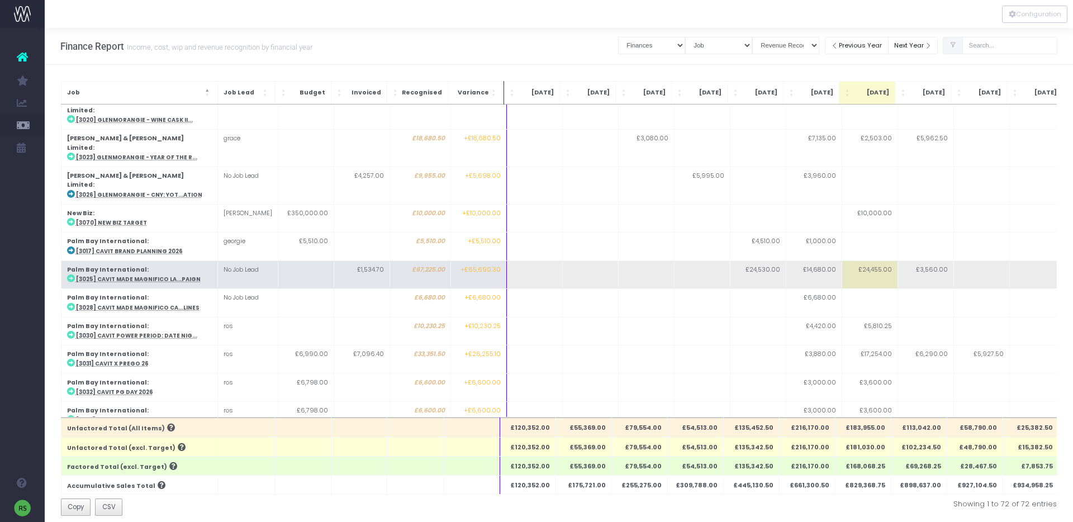
click at [186, 275] on abbr "[3025] Cavit Made Magnifico La...paign" at bounding box center [138, 278] width 125 height 7
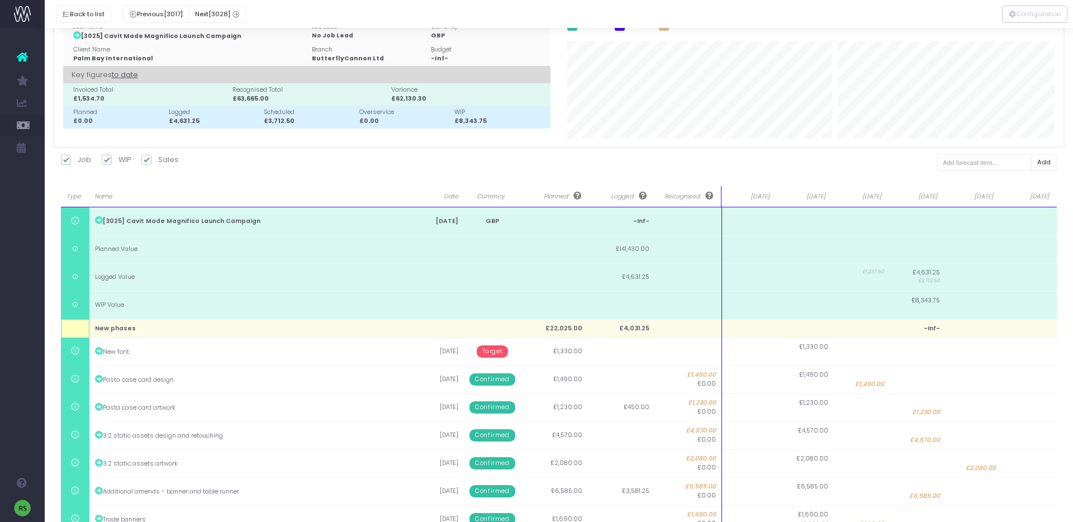
scroll to position [30, 0]
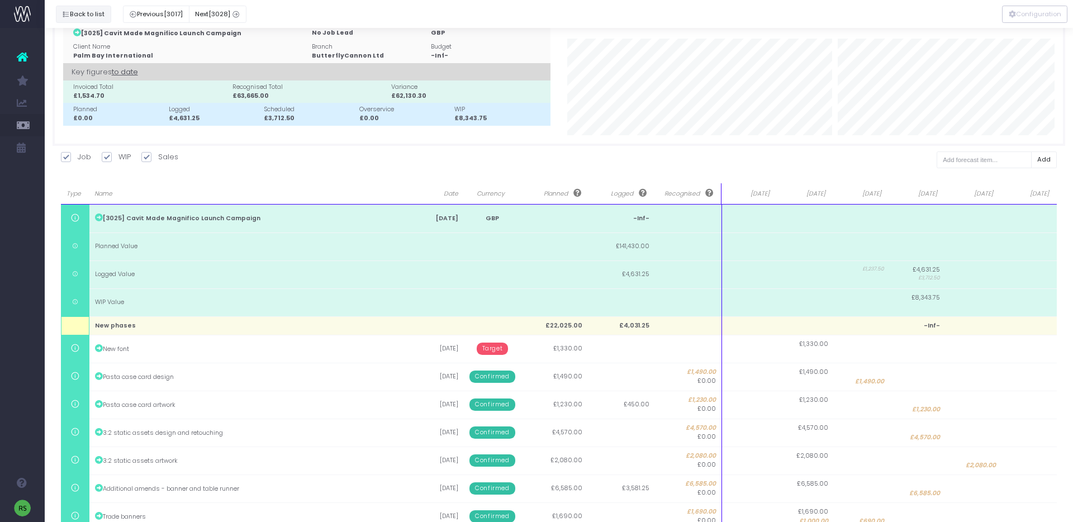
click at [77, 7] on button "Back to list" at bounding box center [83, 14] width 55 height 17
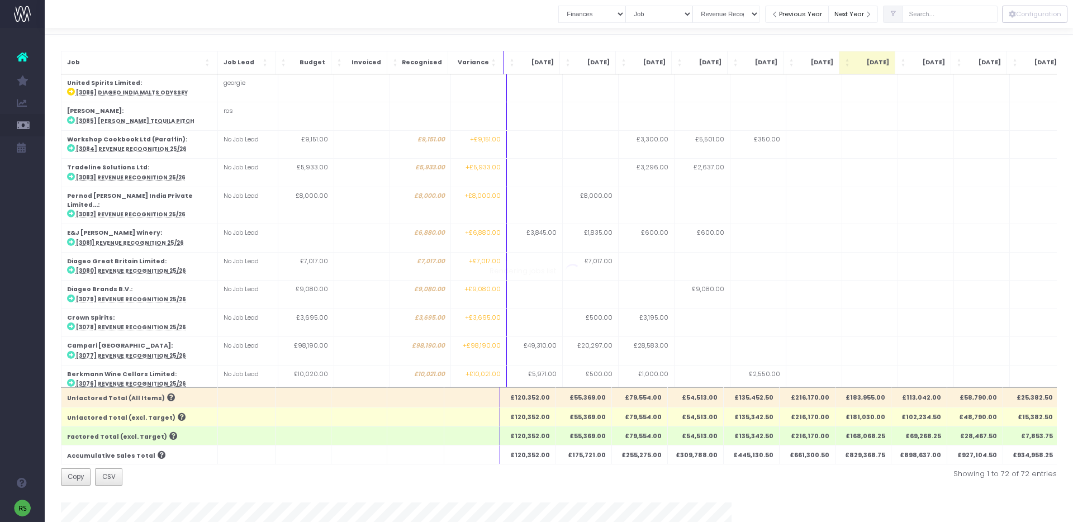
scroll to position [762, 0]
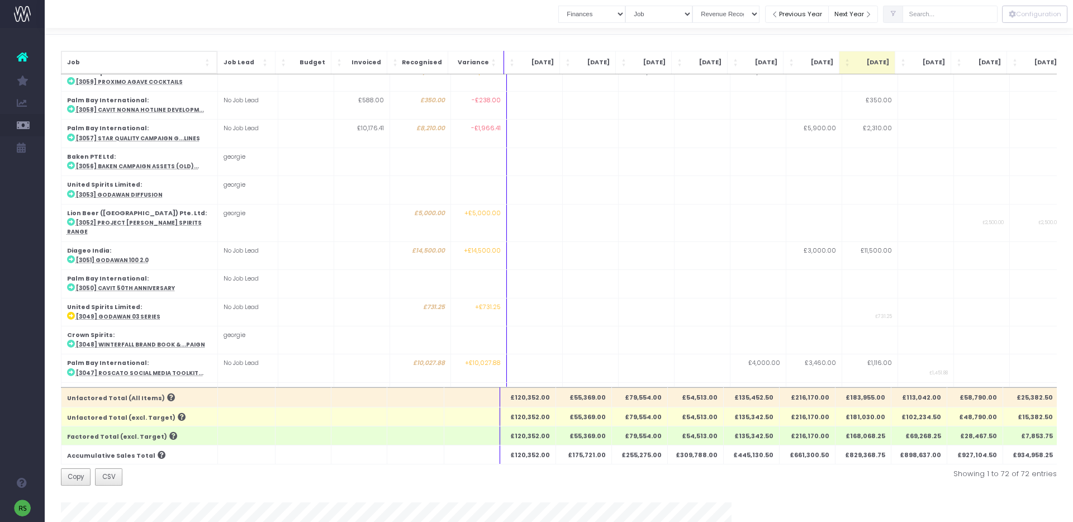
click at [130, 51] on th "Job" at bounding box center [139, 62] width 156 height 23
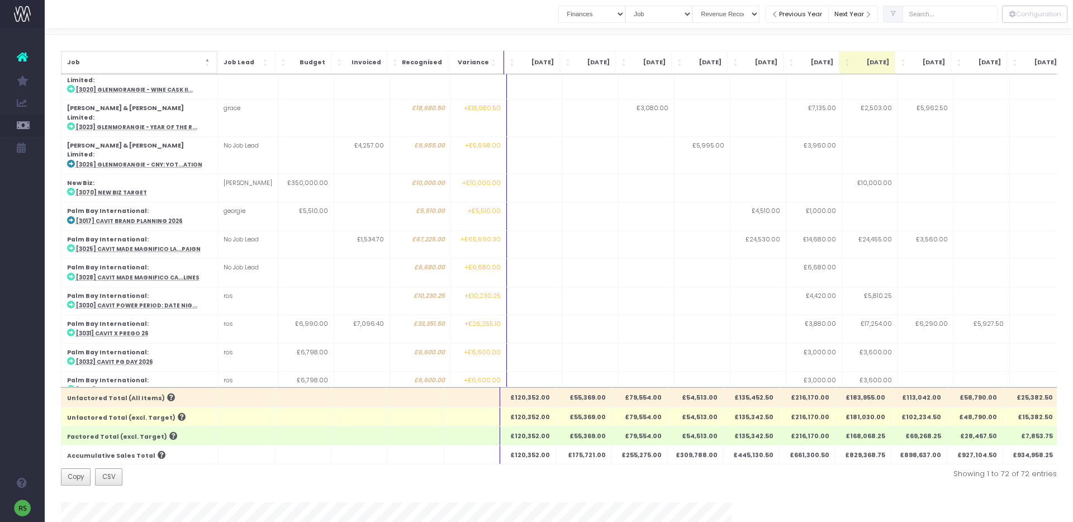
click at [130, 57] on div "Job" at bounding box center [139, 62] width 145 height 11
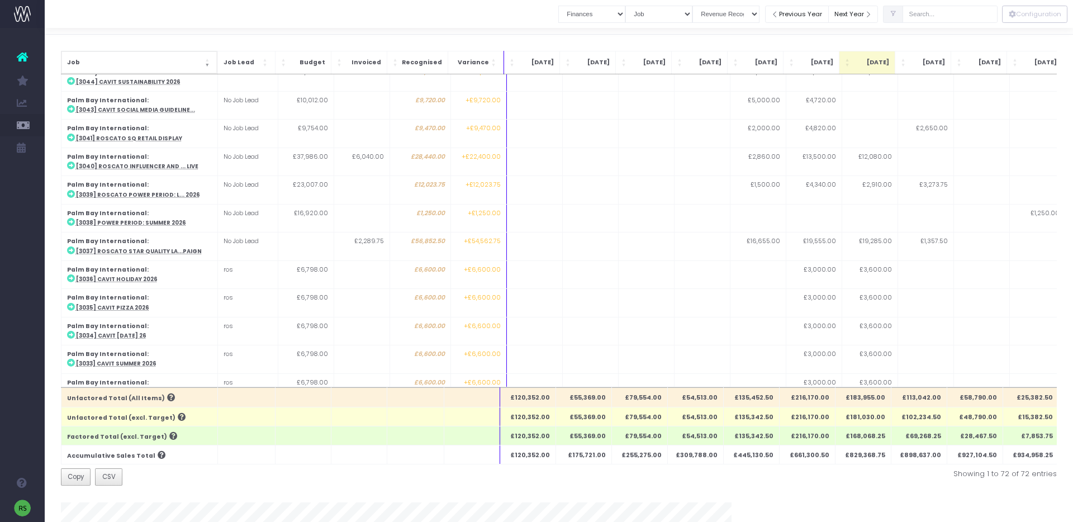
click at [130, 56] on th "Job" at bounding box center [139, 62] width 156 height 23
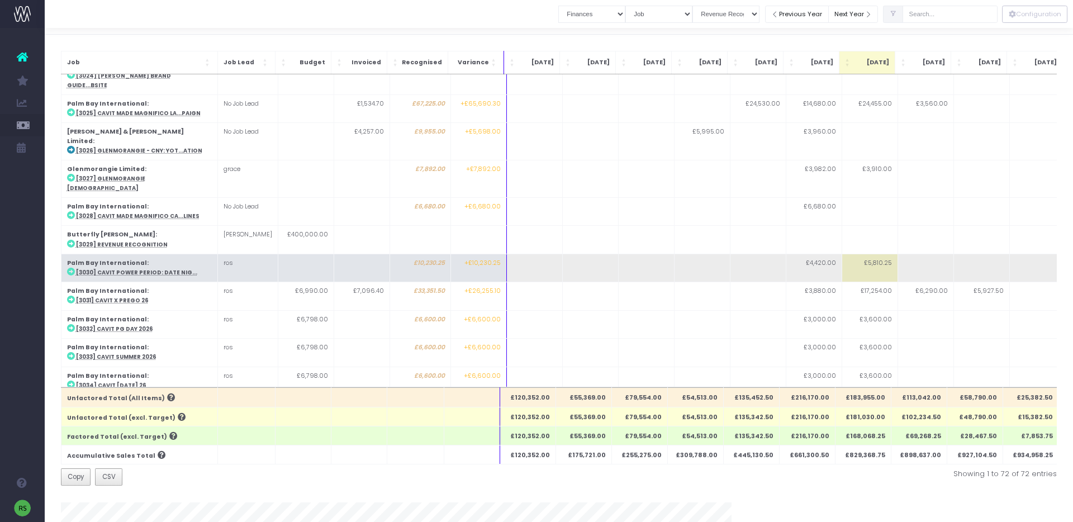
scroll to position [416, 0]
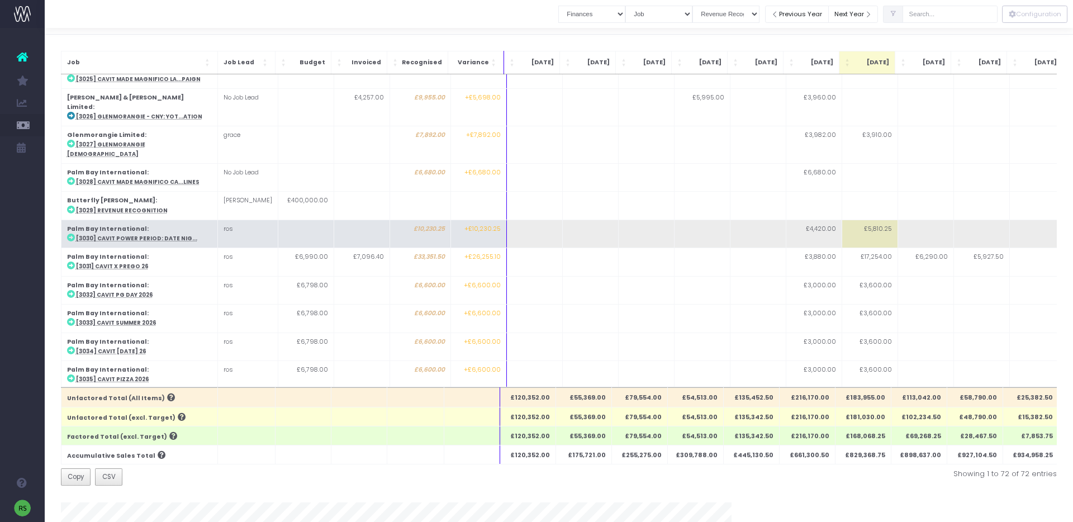
click at [136, 235] on abbr "[3030] Cavit Power Period: Date Nig..." at bounding box center [136, 238] width 121 height 7
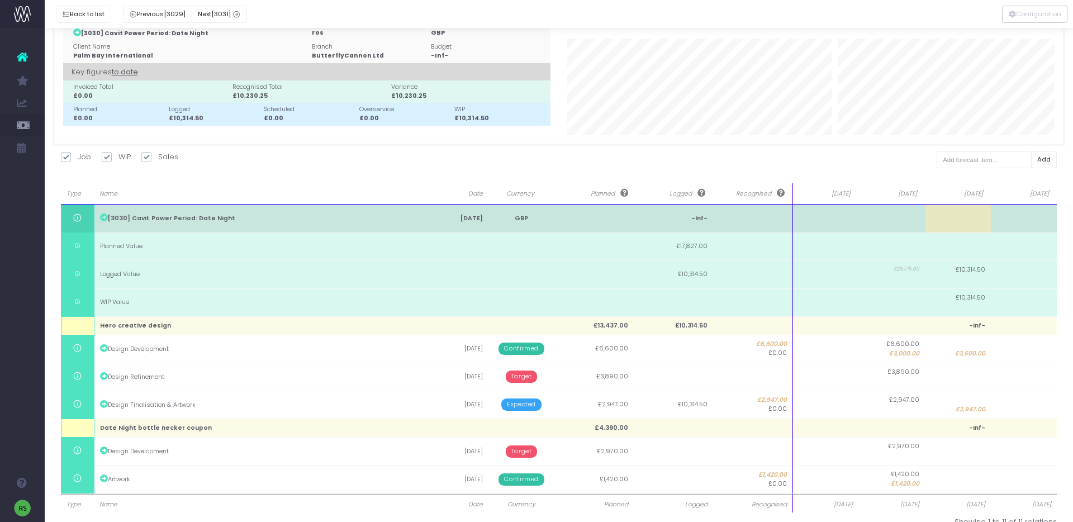
scroll to position [51, 0]
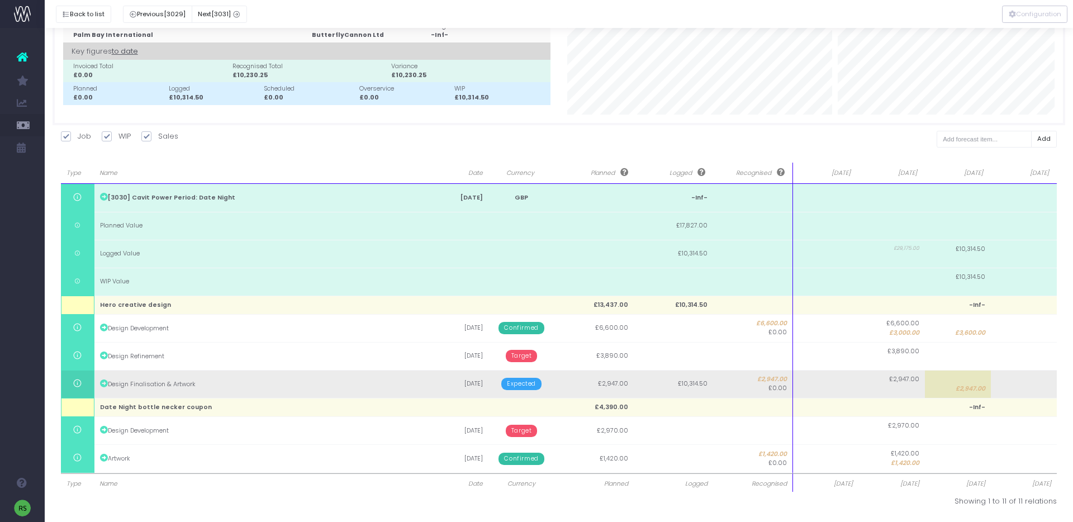
click at [526, 381] on span "Expected" at bounding box center [521, 384] width 40 height 12
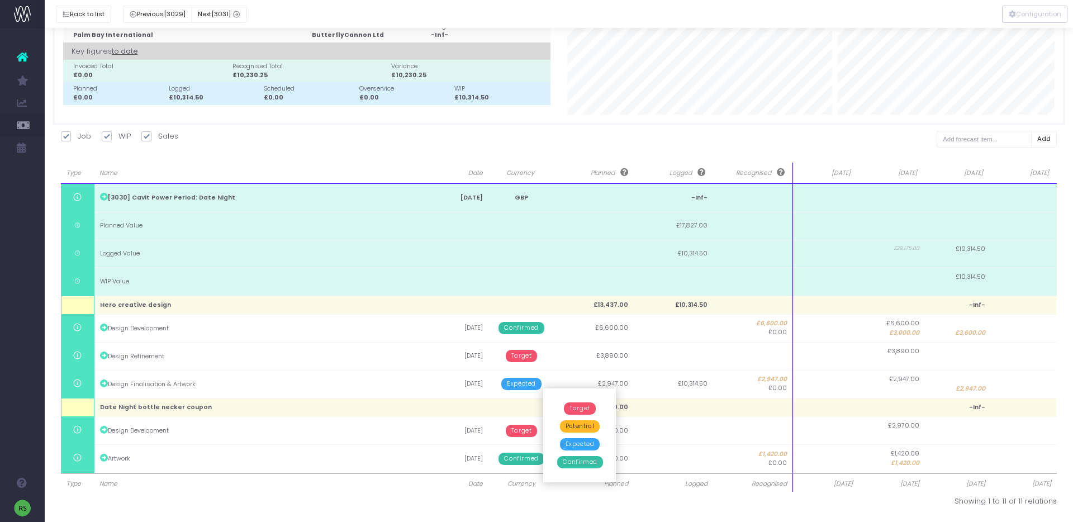
click at [584, 463] on span "Confirmed" at bounding box center [579, 462] width 45 height 12
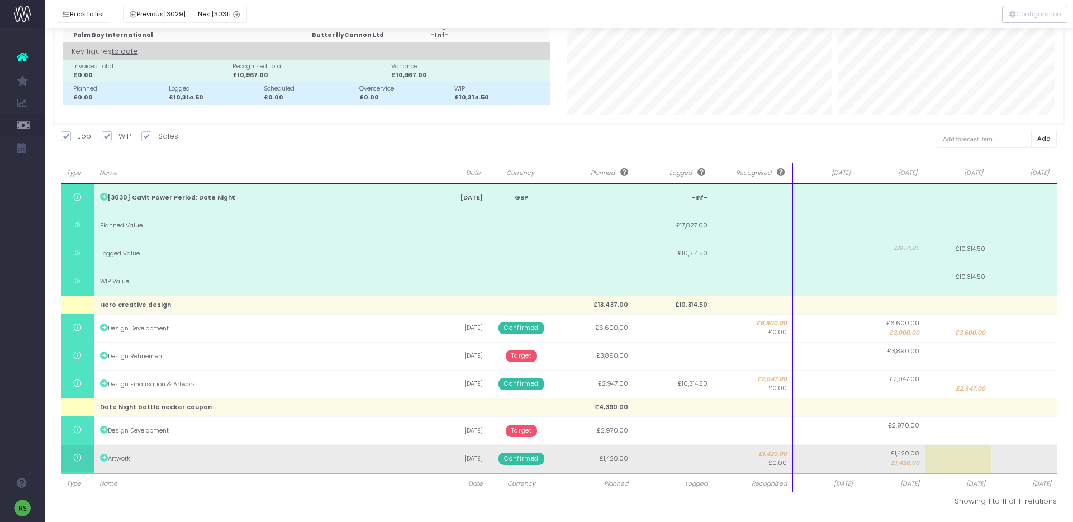
drag, startPoint x: 516, startPoint y: 430, endPoint x: 521, endPoint y: 452, distance: 22.4
click at [516, 430] on span "Target" at bounding box center [522, 431] width 32 height 12
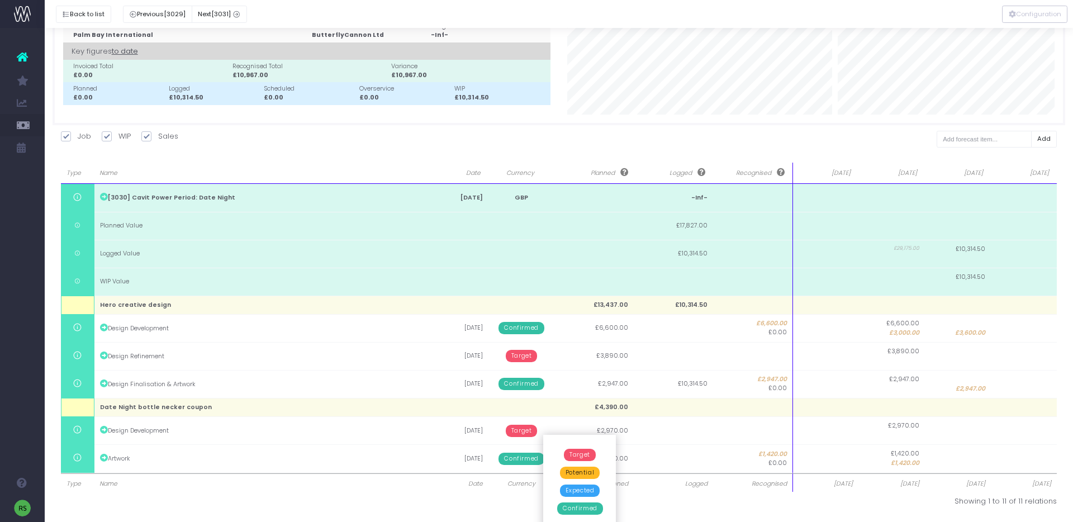
click at [585, 506] on span "Confirmed" at bounding box center [579, 508] width 45 height 12
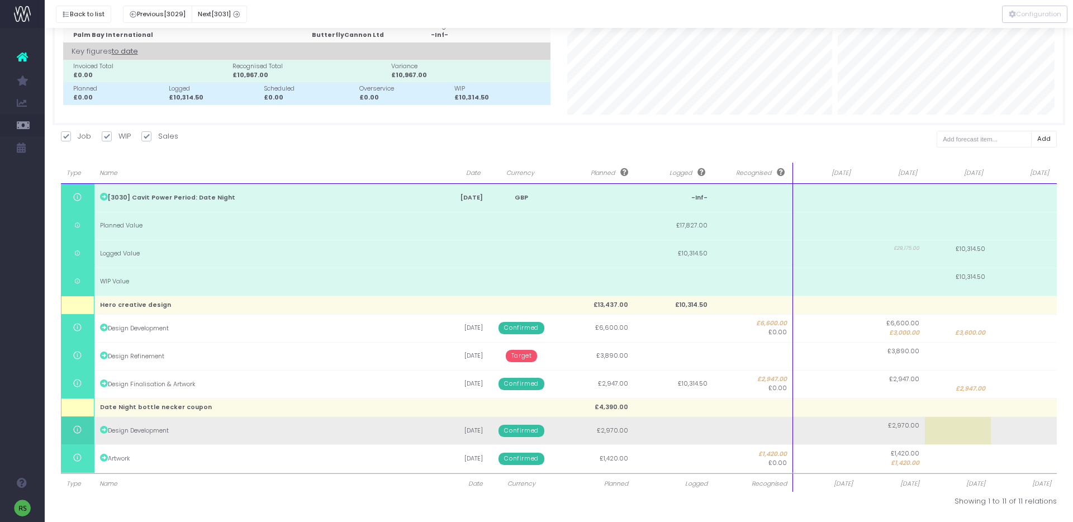
click at [898, 426] on span "£2,970.00" at bounding box center [903, 425] width 31 height 9
type input "2970"
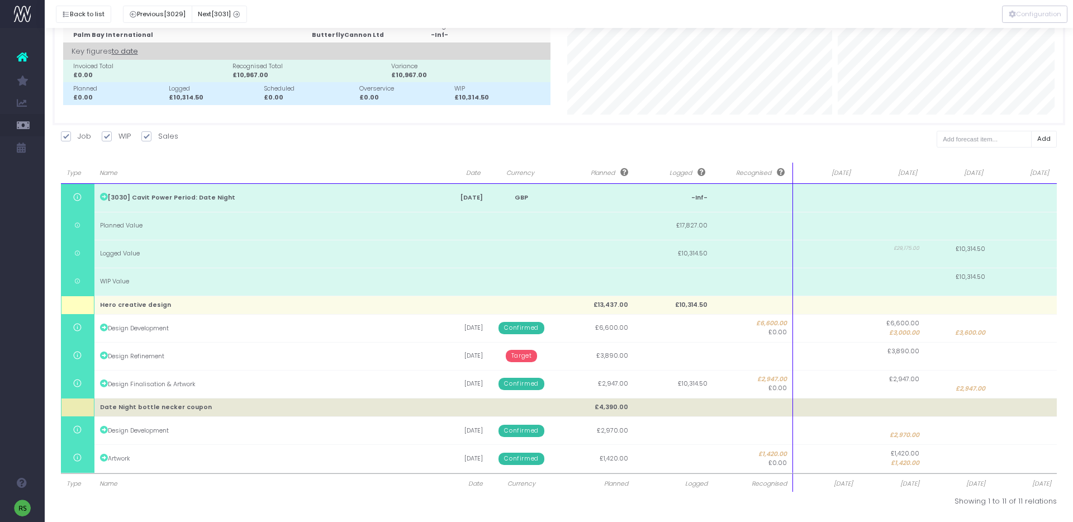
click at [824, 408] on body "Oh my... this is bad. [PERSON_NAME] wasn't able to load this page. Please conta…" at bounding box center [536, 210] width 1073 height 522
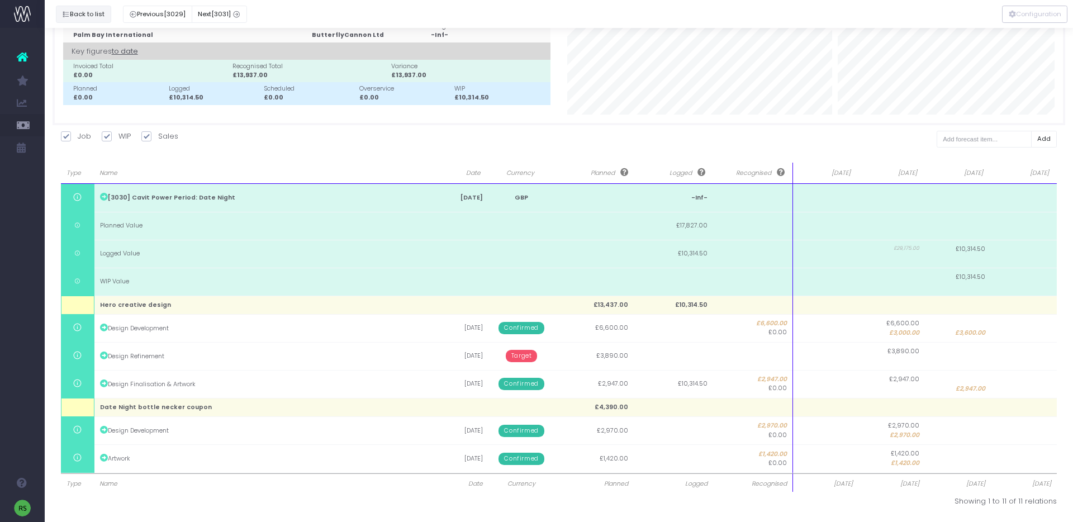
click at [84, 11] on button "Back to list" at bounding box center [83, 14] width 55 height 17
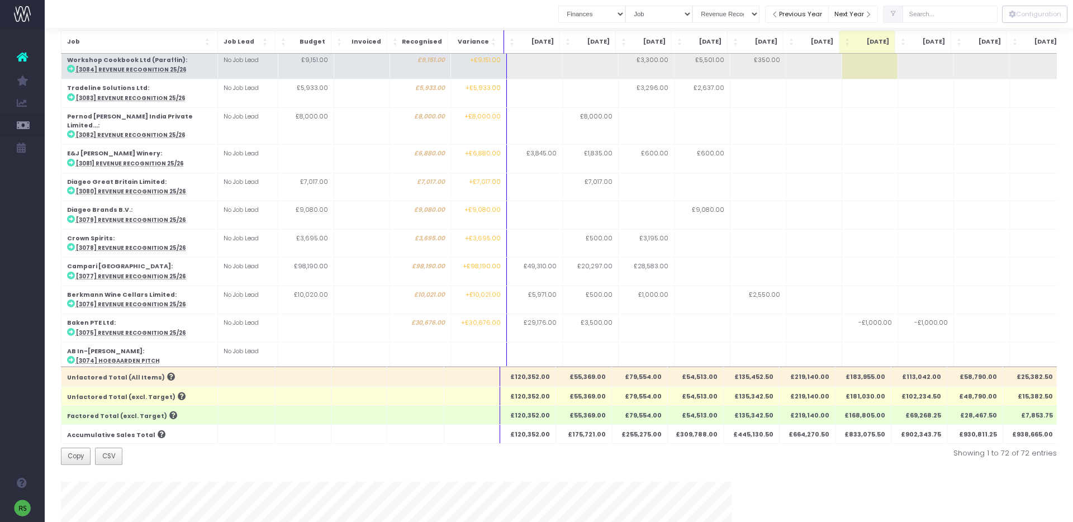
scroll to position [59, 0]
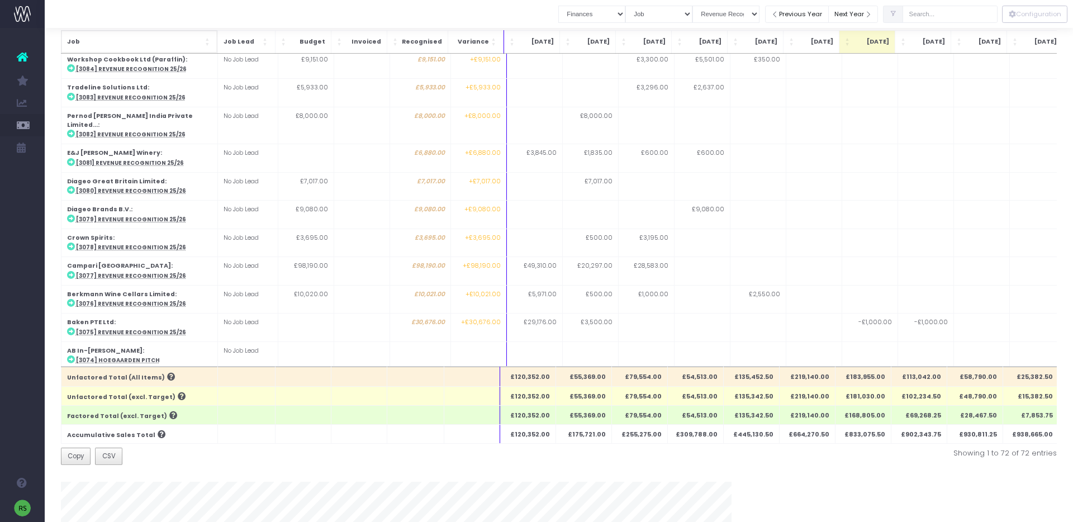
click at [130, 35] on th "Job" at bounding box center [139, 41] width 156 height 23
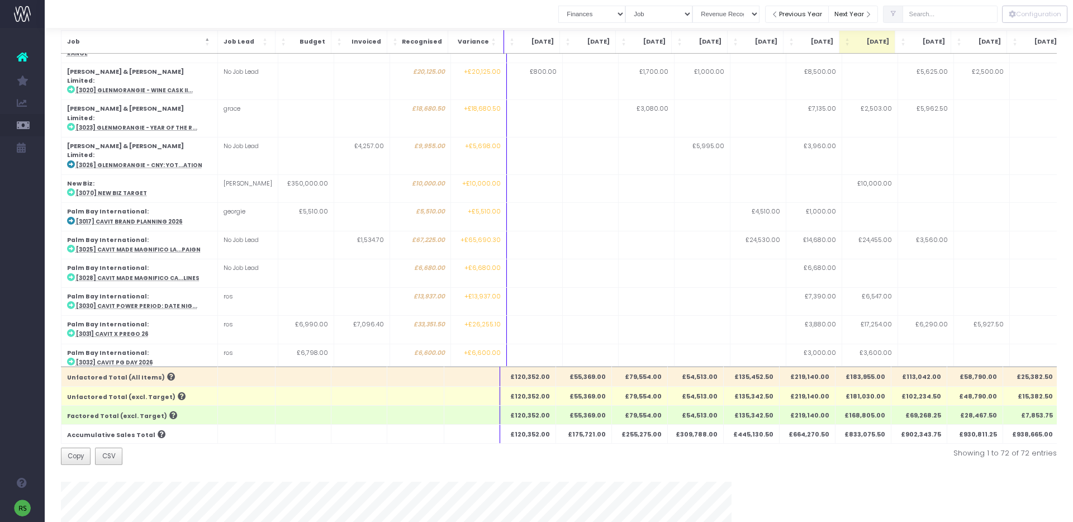
scroll to position [742, 0]
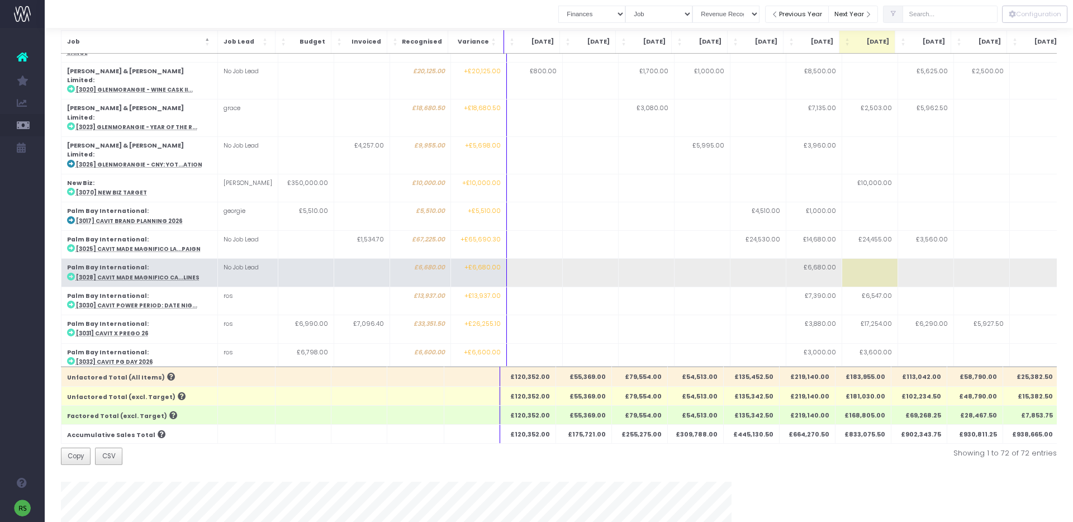
click at [137, 274] on abbr "[3028] Cavit Made Magnifico Ca...lines" at bounding box center [137, 277] width 123 height 7
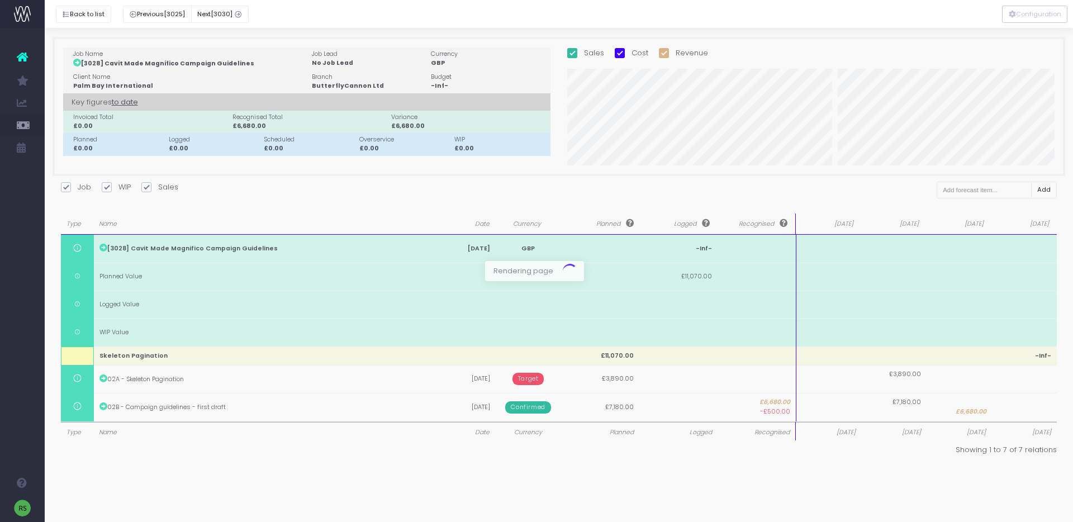
scroll to position [0, 0]
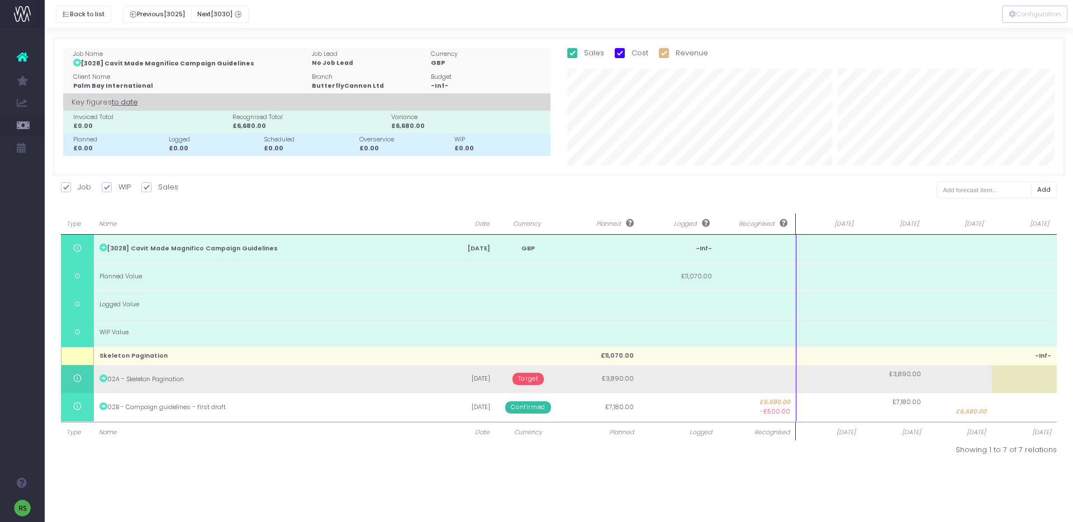
click at [527, 378] on span "Target" at bounding box center [528, 379] width 32 height 12
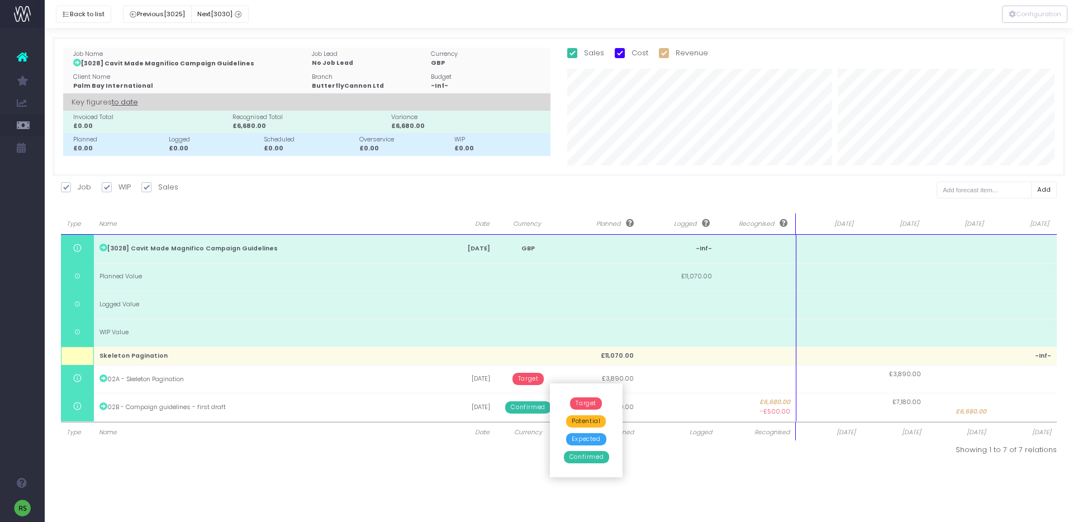
click at [585, 463] on span "Confirmed" at bounding box center [586, 457] width 45 height 12
click at [886, 377] on td "£3,890.00" at bounding box center [893, 379] width 65 height 28
type input "3890"
click at [872, 444] on body "Oh my... this is bad. [PERSON_NAME] wasn't able to load this page. Please conta…" at bounding box center [536, 261] width 1073 height 522
click at [93, 18] on button "Back to list" at bounding box center [83, 14] width 55 height 17
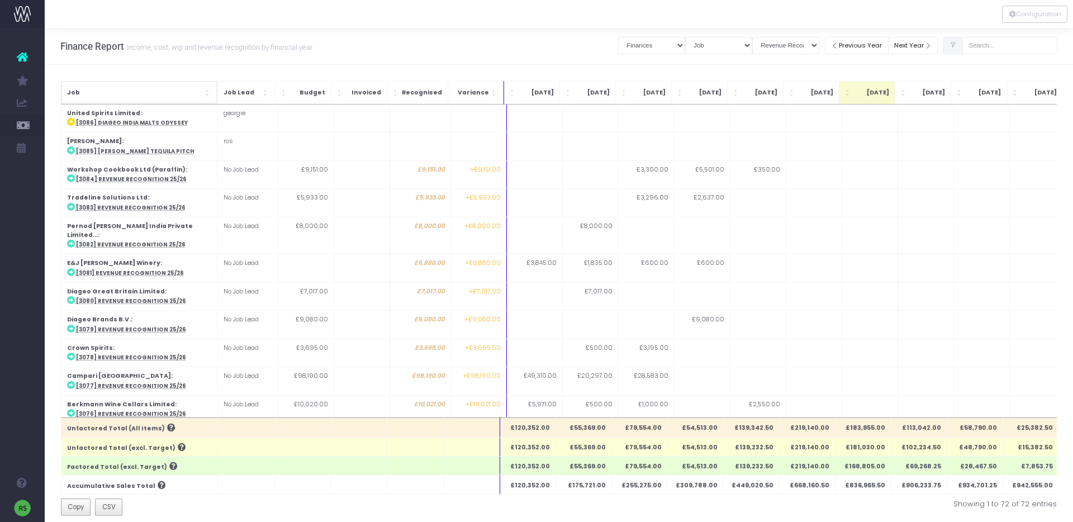
click at [164, 88] on span "Job" at bounding box center [135, 92] width 136 height 9
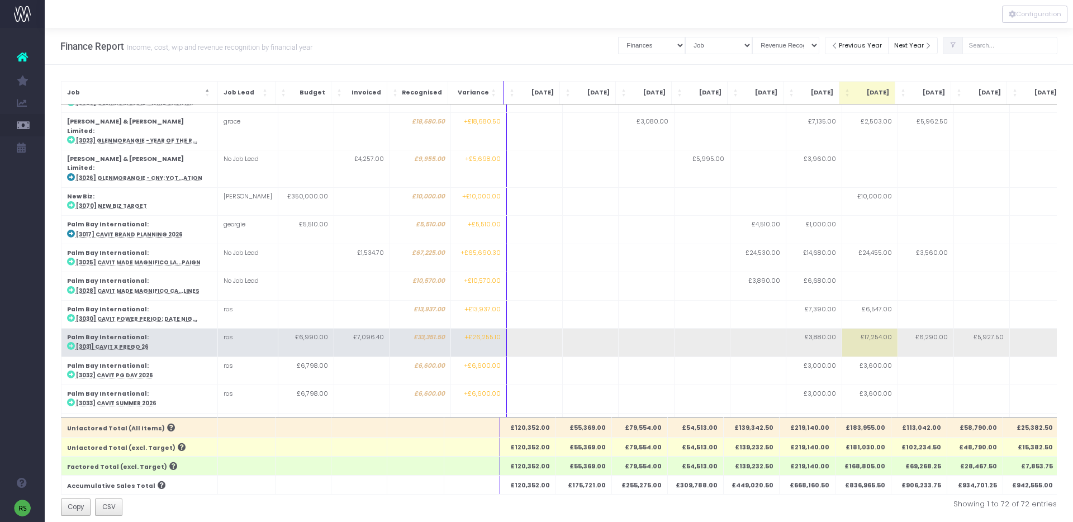
scroll to position [0, 13]
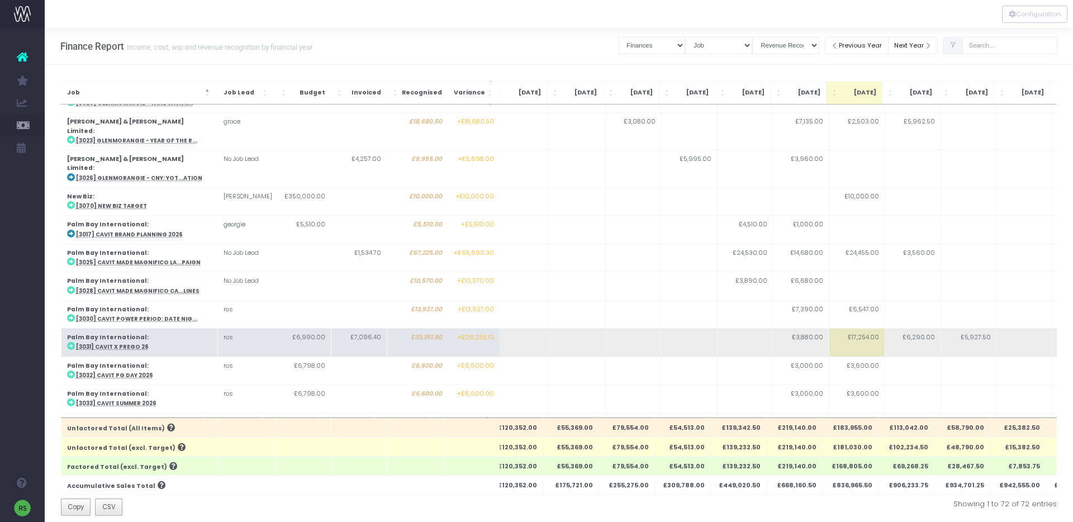
click at [129, 343] on abbr "[3031] Cavit x Prego 26" at bounding box center [111, 346] width 73 height 7
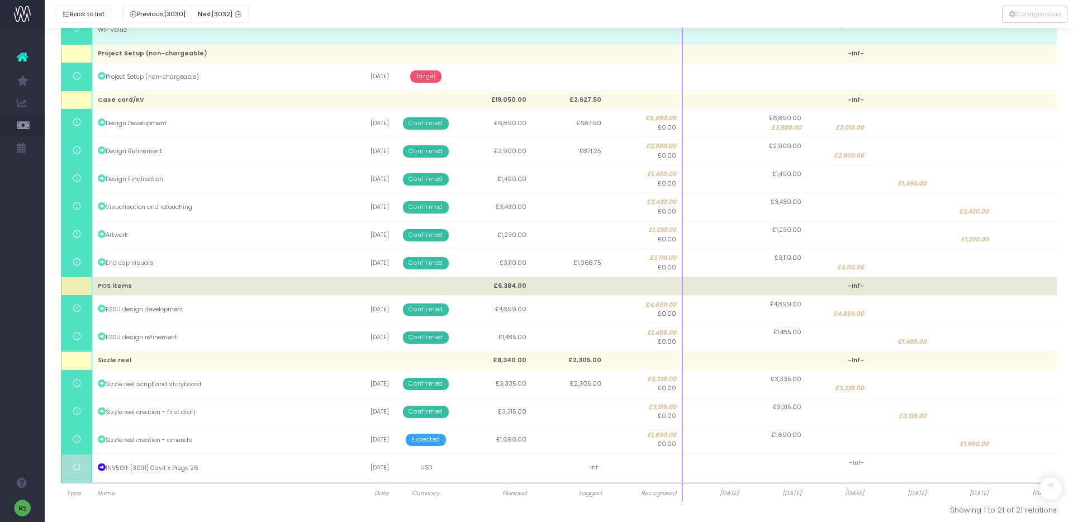
scroll to position [312, 0]
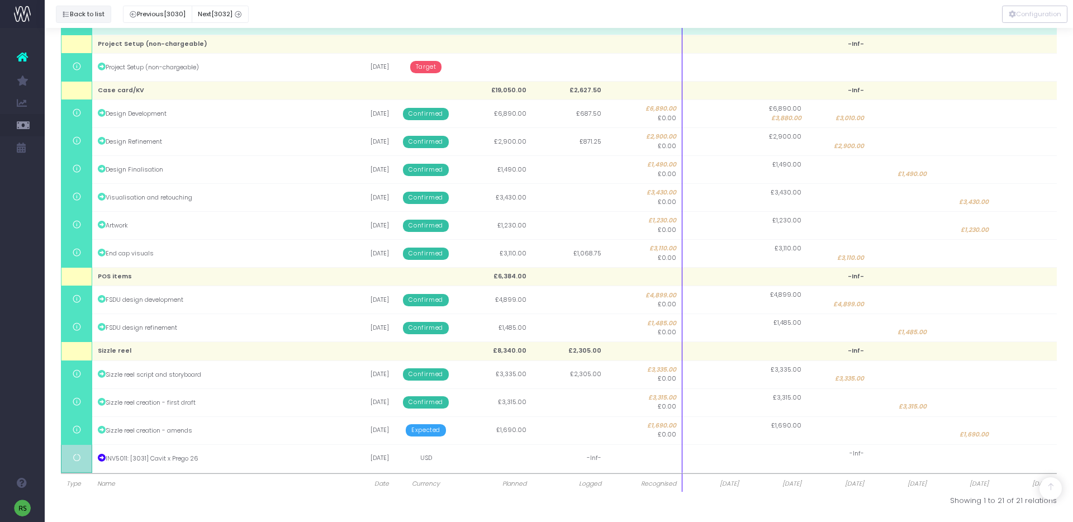
click at [79, 16] on button "Back to list" at bounding box center [83, 14] width 55 height 17
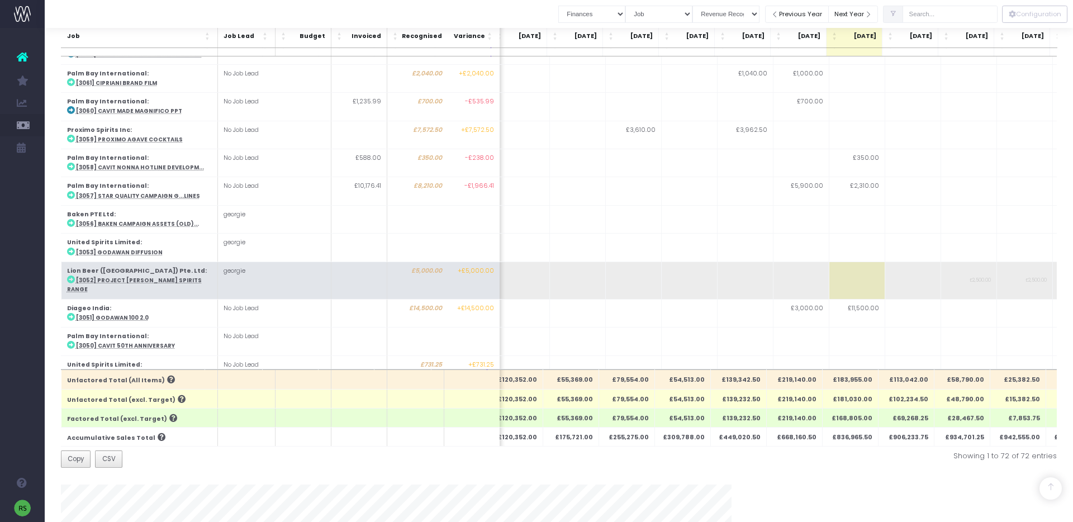
scroll to position [0, 0]
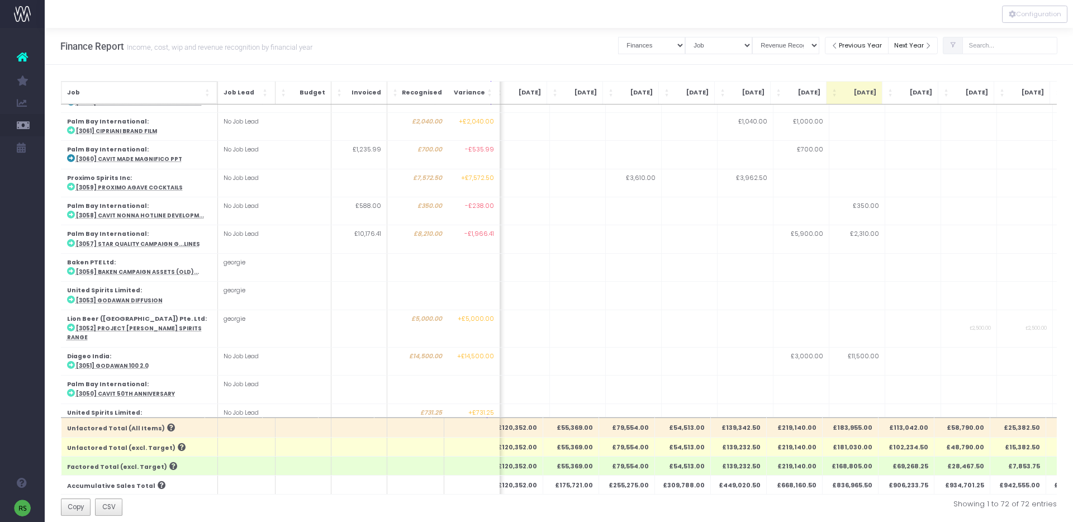
click at [140, 85] on th "Job" at bounding box center [139, 92] width 156 height 23
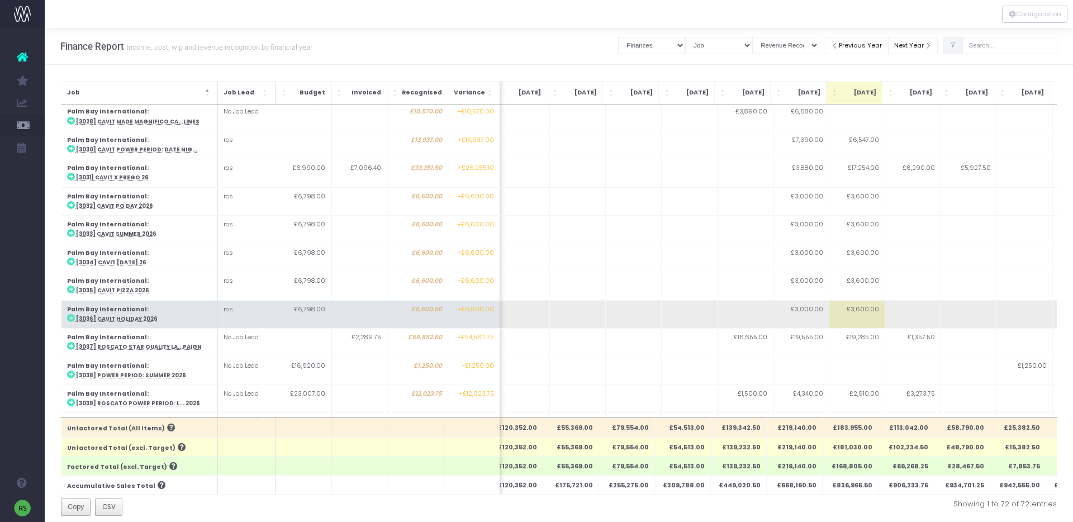
scroll to position [964, 13]
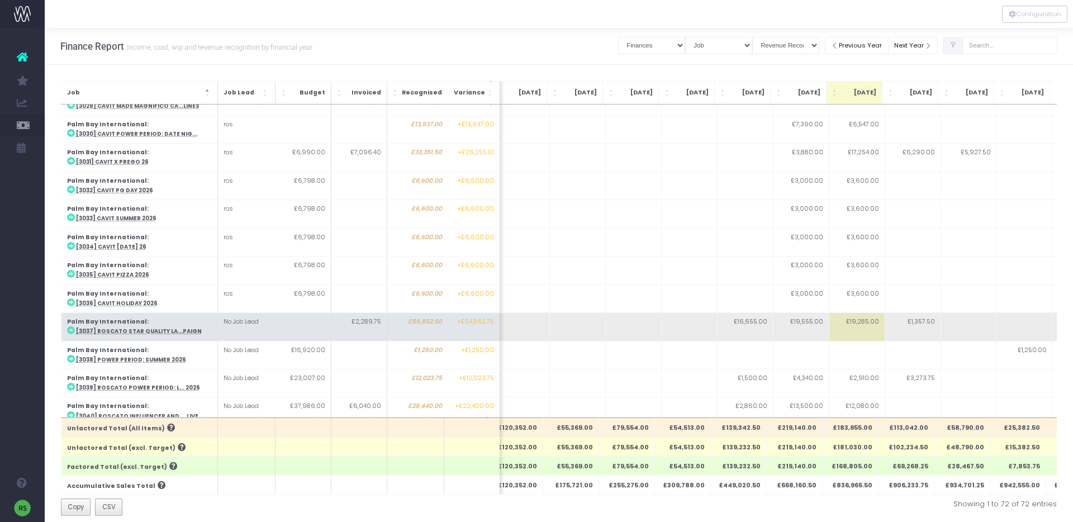
click at [173, 327] on abbr "[3037] Roscato Star Quality La...paign" at bounding box center [138, 330] width 126 height 7
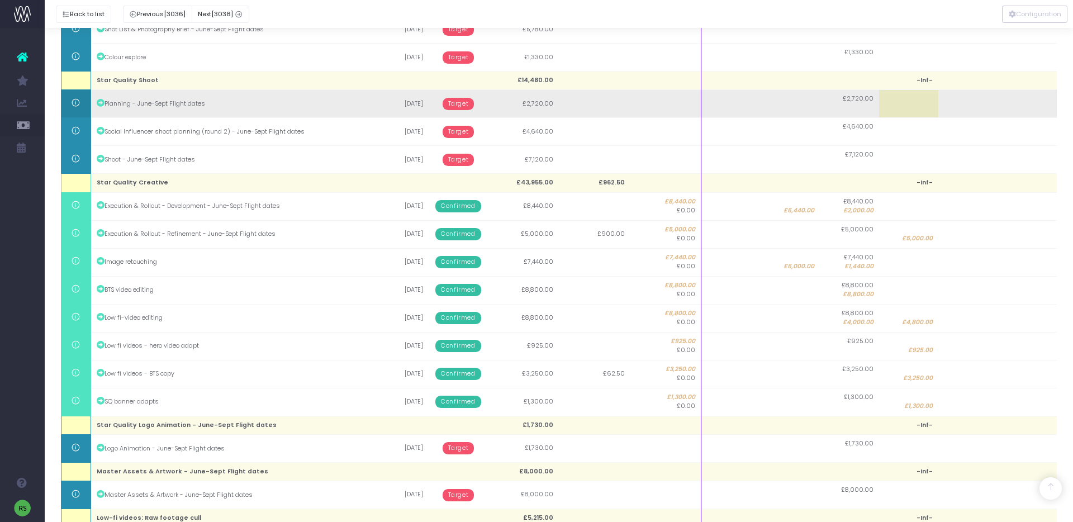
scroll to position [576, 0]
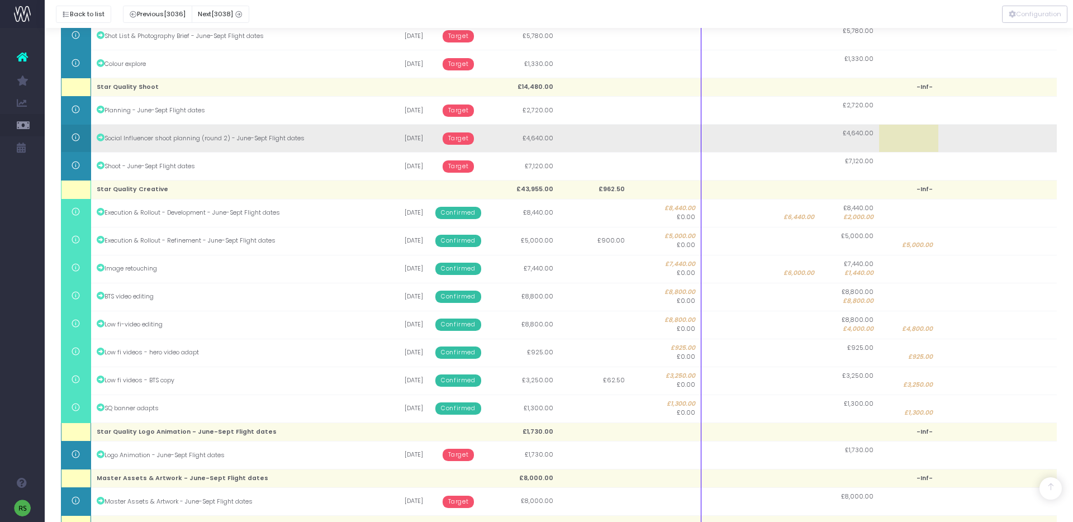
click at [459, 136] on span "Target" at bounding box center [459, 138] width 32 height 12
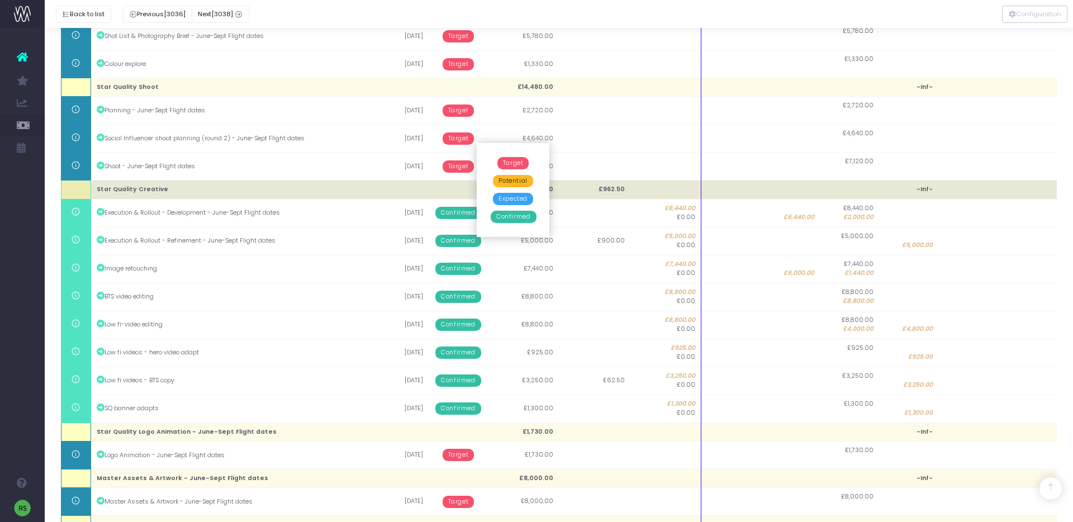
click at [639, 188] on td at bounding box center [665, 189] width 71 height 18
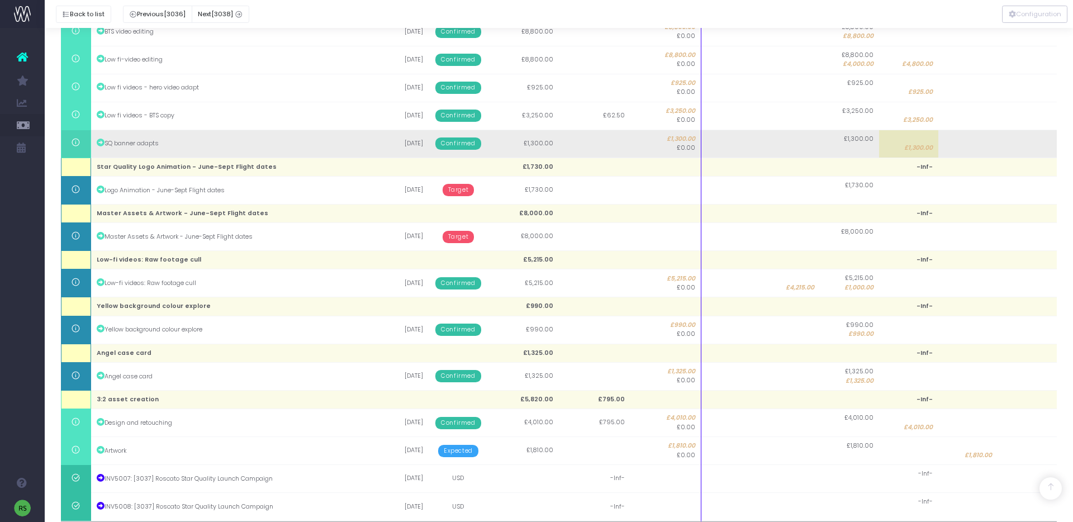
scroll to position [888, 0]
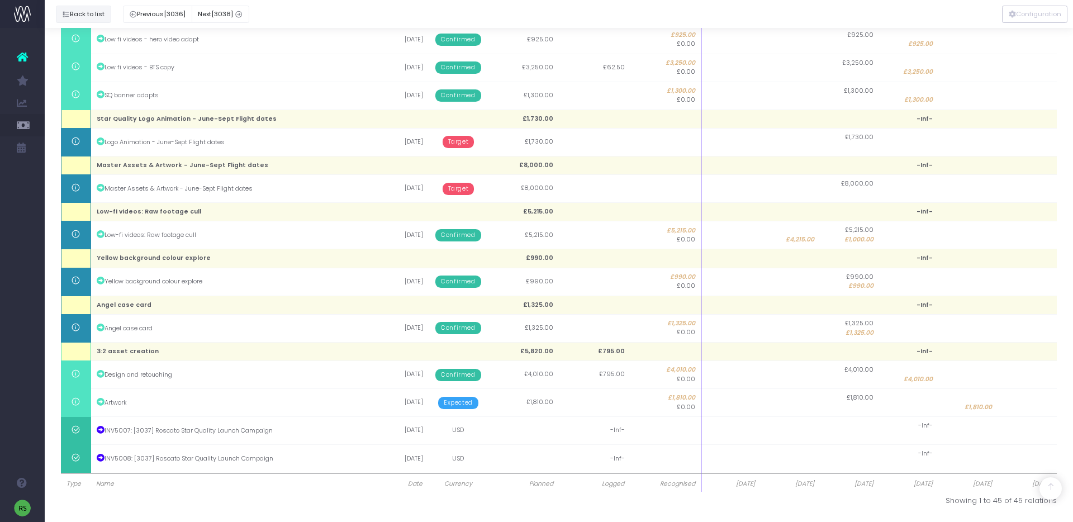
click at [89, 13] on button "Back to list" at bounding box center [83, 14] width 55 height 17
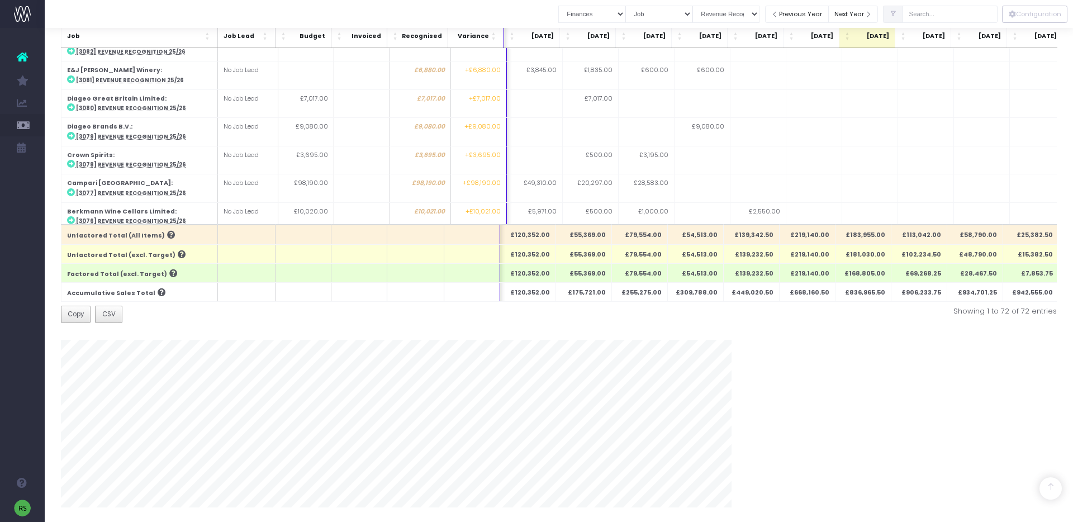
scroll to position [0, 13]
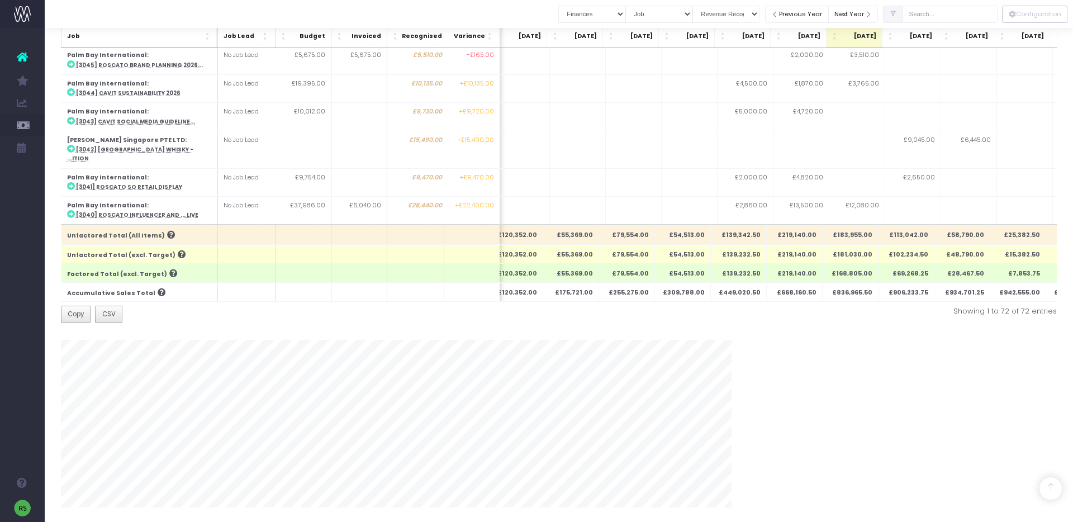
click at [188, 40] on span "Job" at bounding box center [134, 36] width 136 height 9
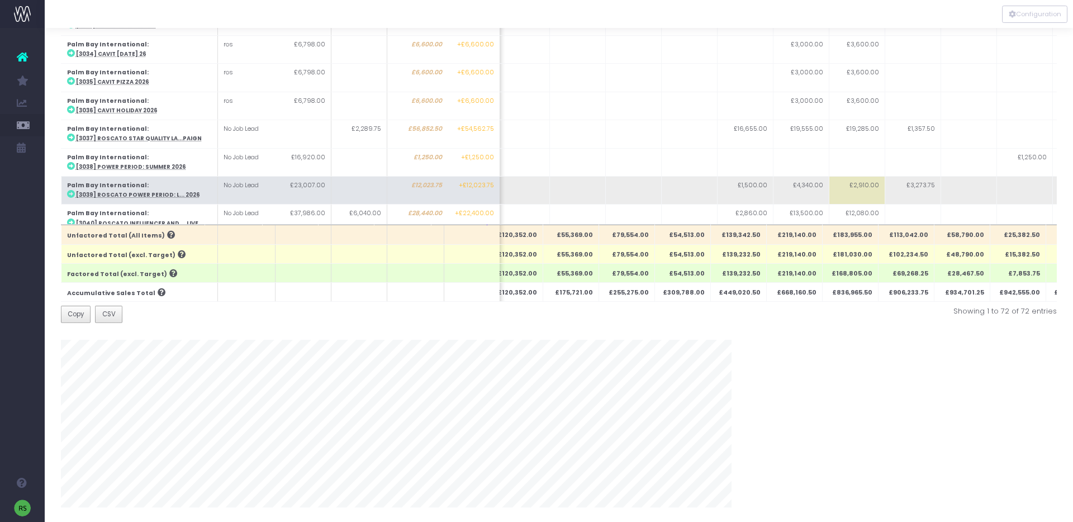
scroll to position [0, 0]
